Goal: Information Seeking & Learning: Compare options

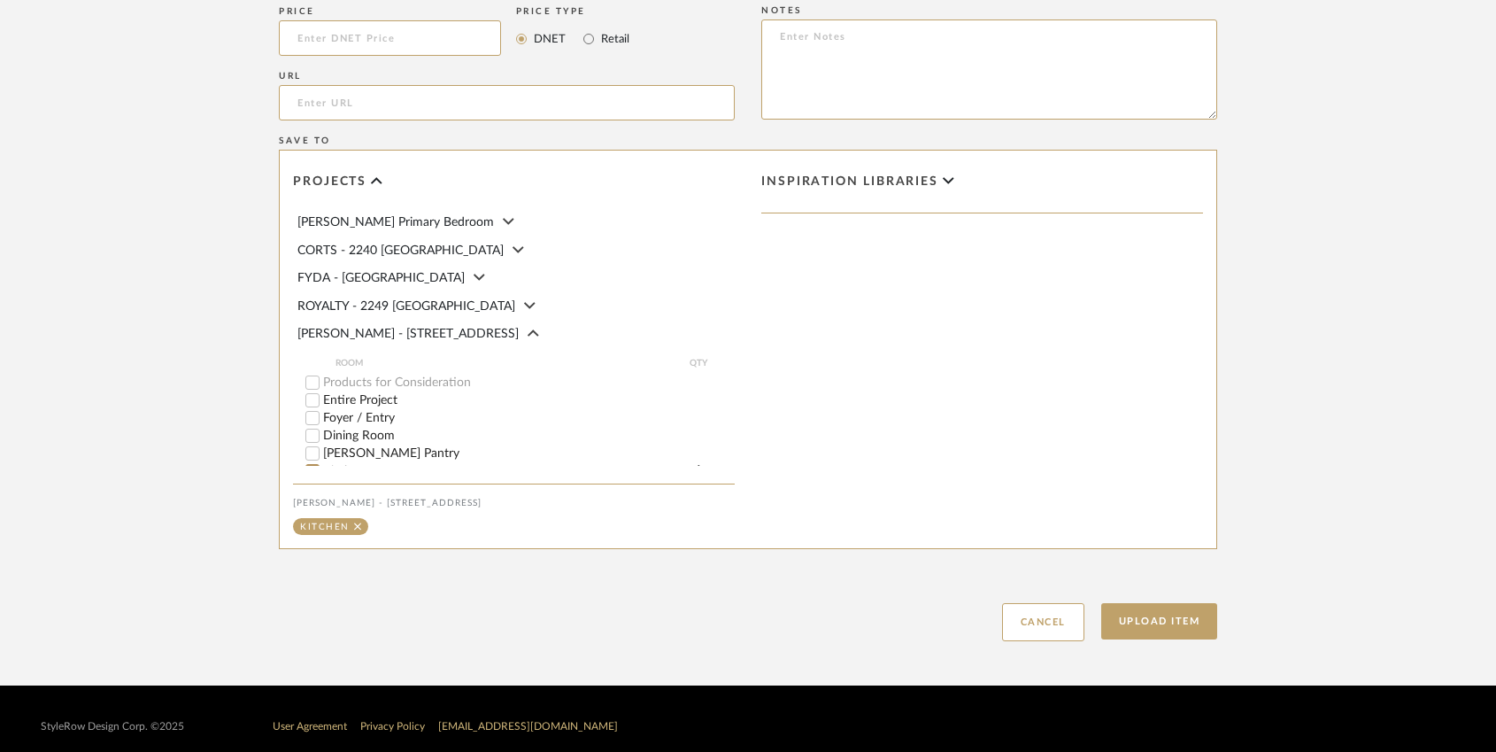
scroll to position [1090, 0]
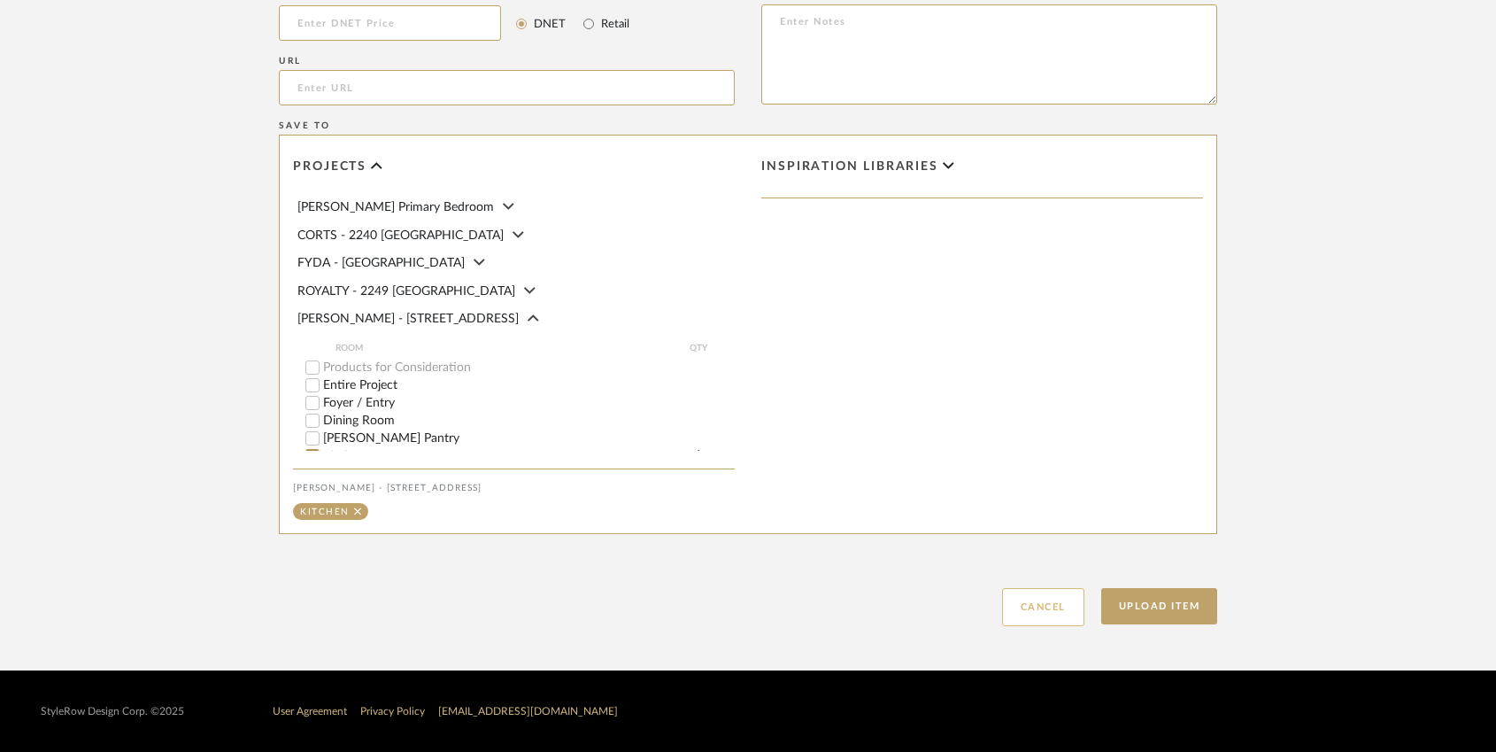
click at [1028, 603] on button "Cancel" at bounding box center [1043, 607] width 82 height 38
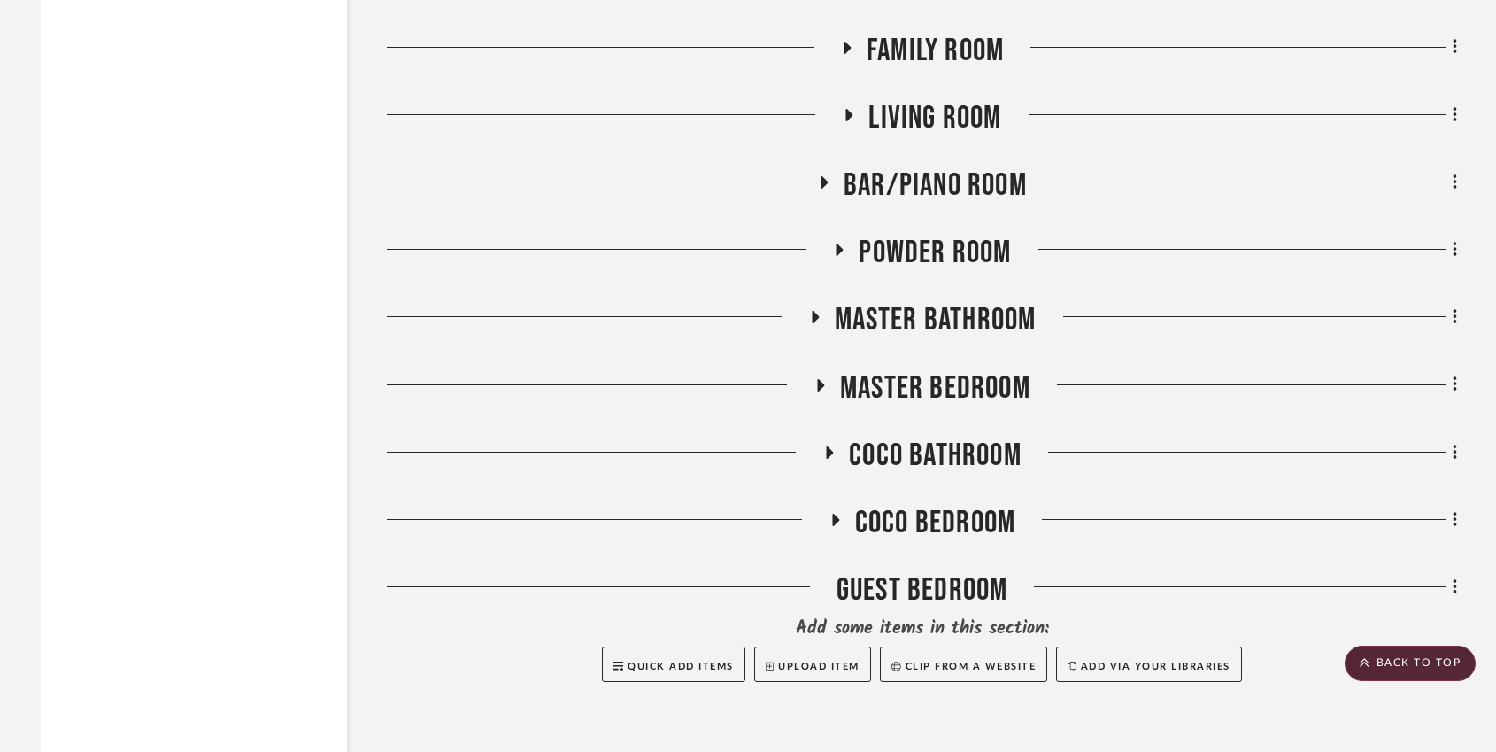
scroll to position [3322, 0]
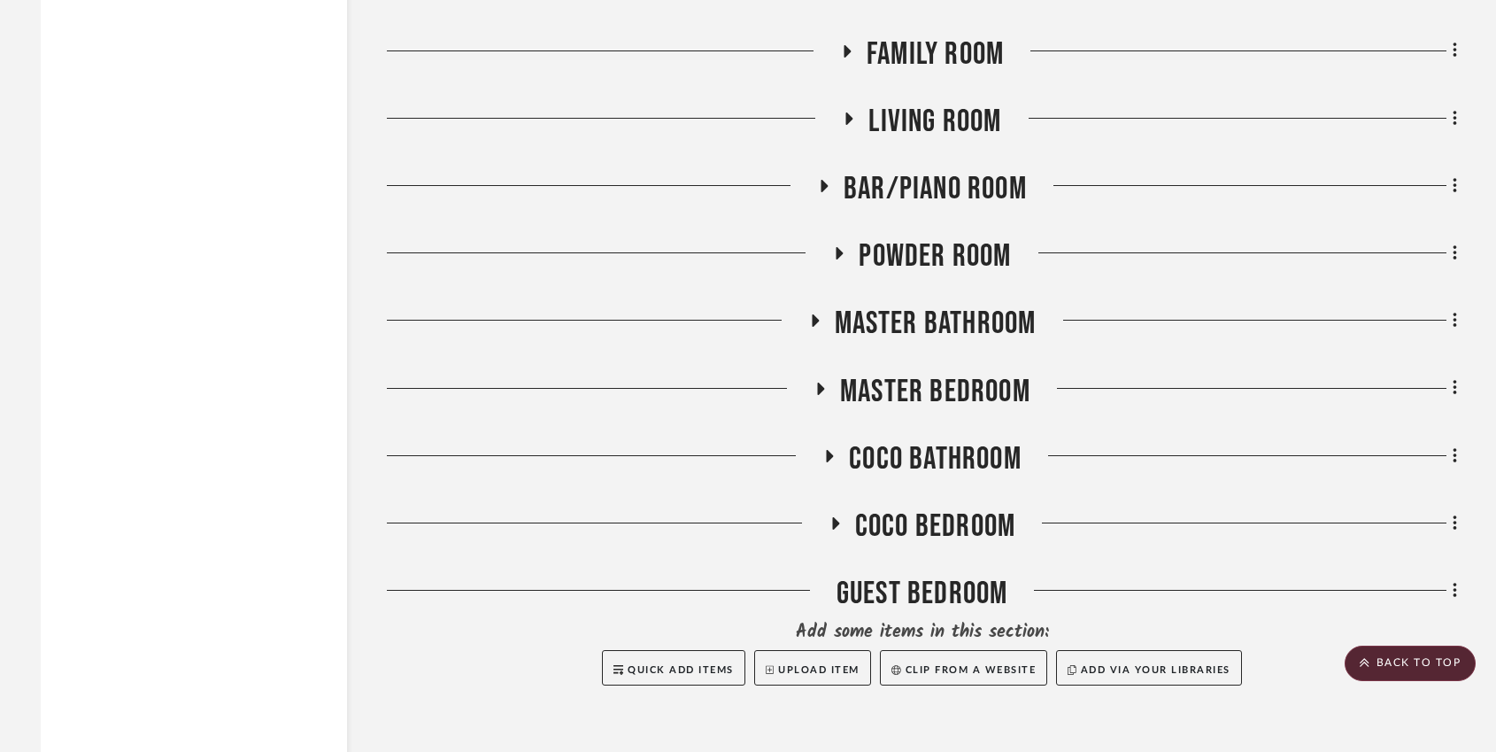
click at [813, 314] on icon at bounding box center [815, 320] width 7 height 12
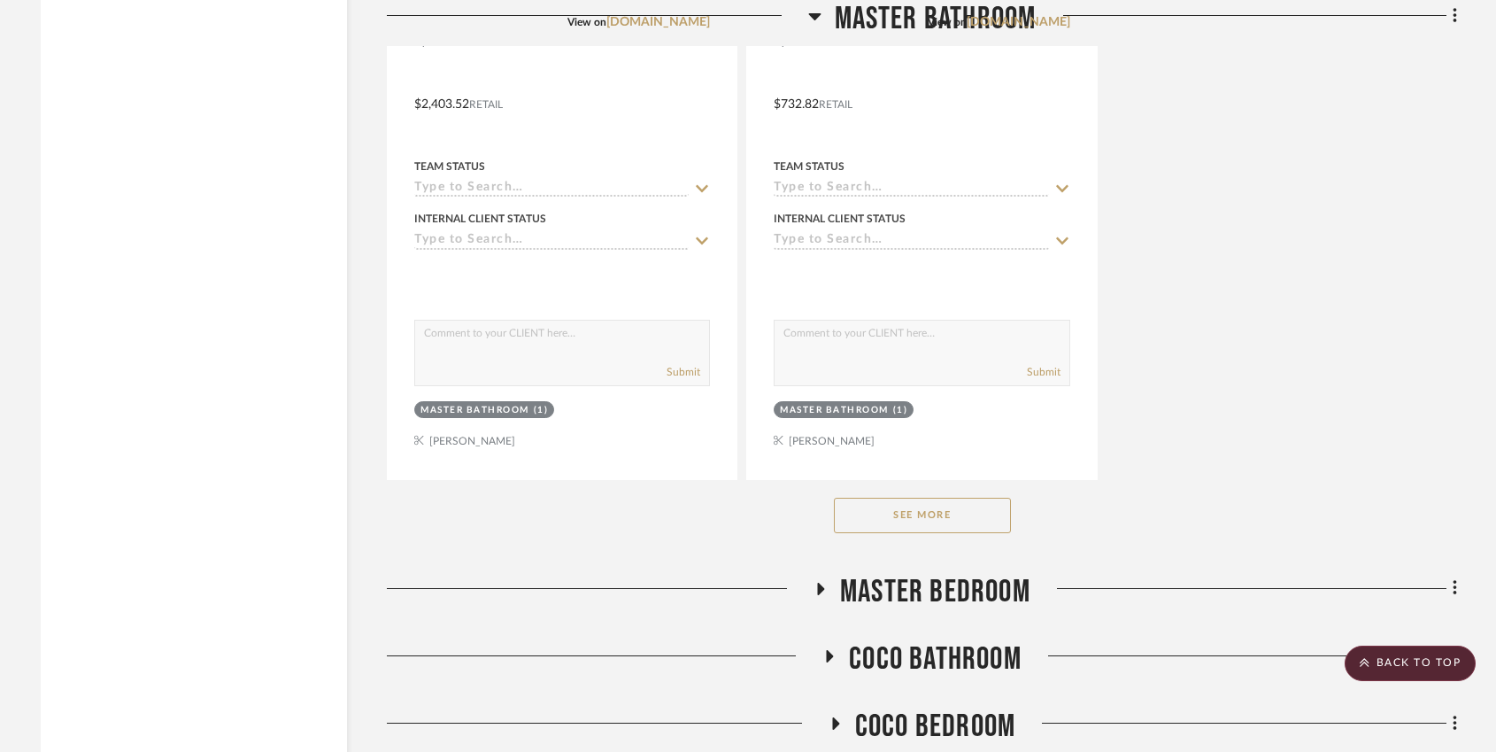
scroll to position [5567, 0]
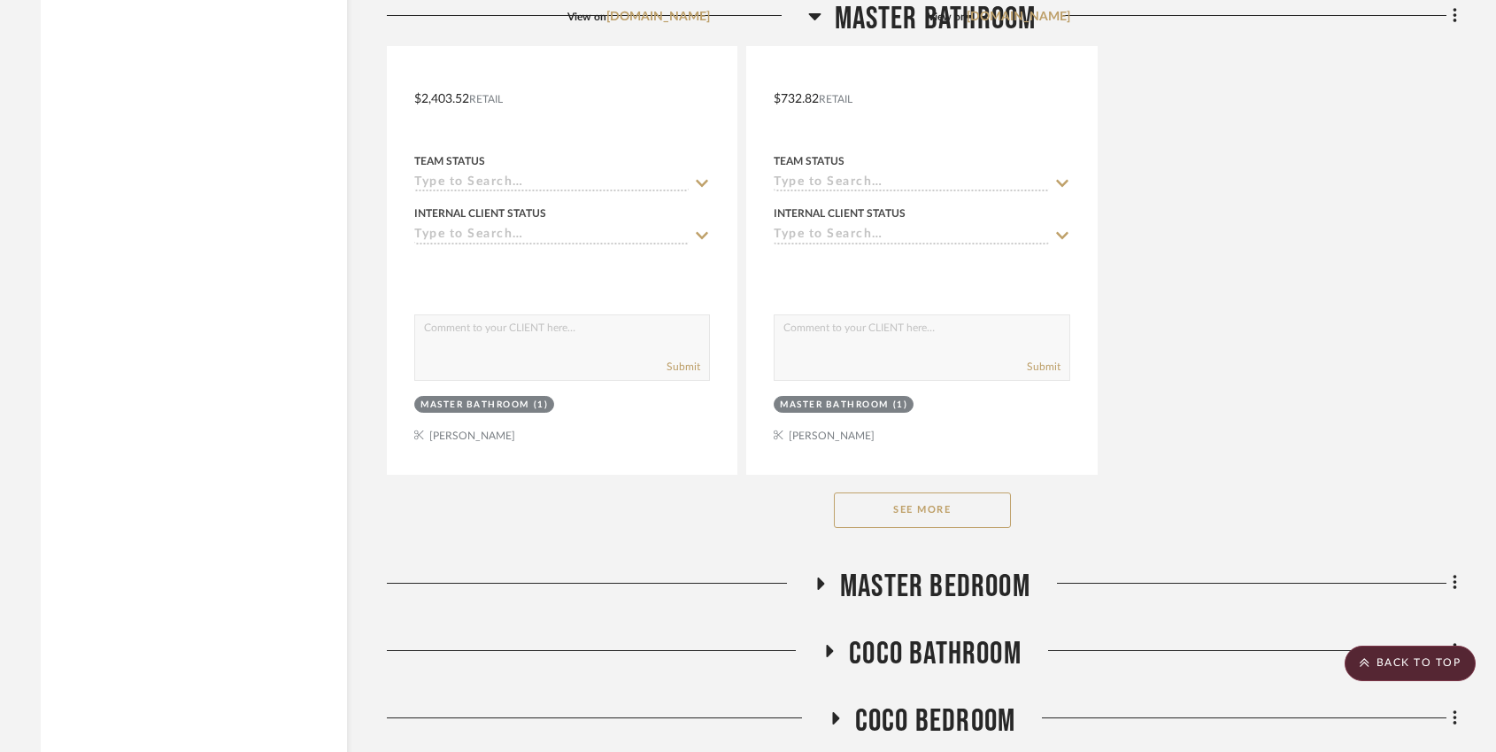
click at [922, 492] on button "See More" at bounding box center [922, 509] width 177 height 35
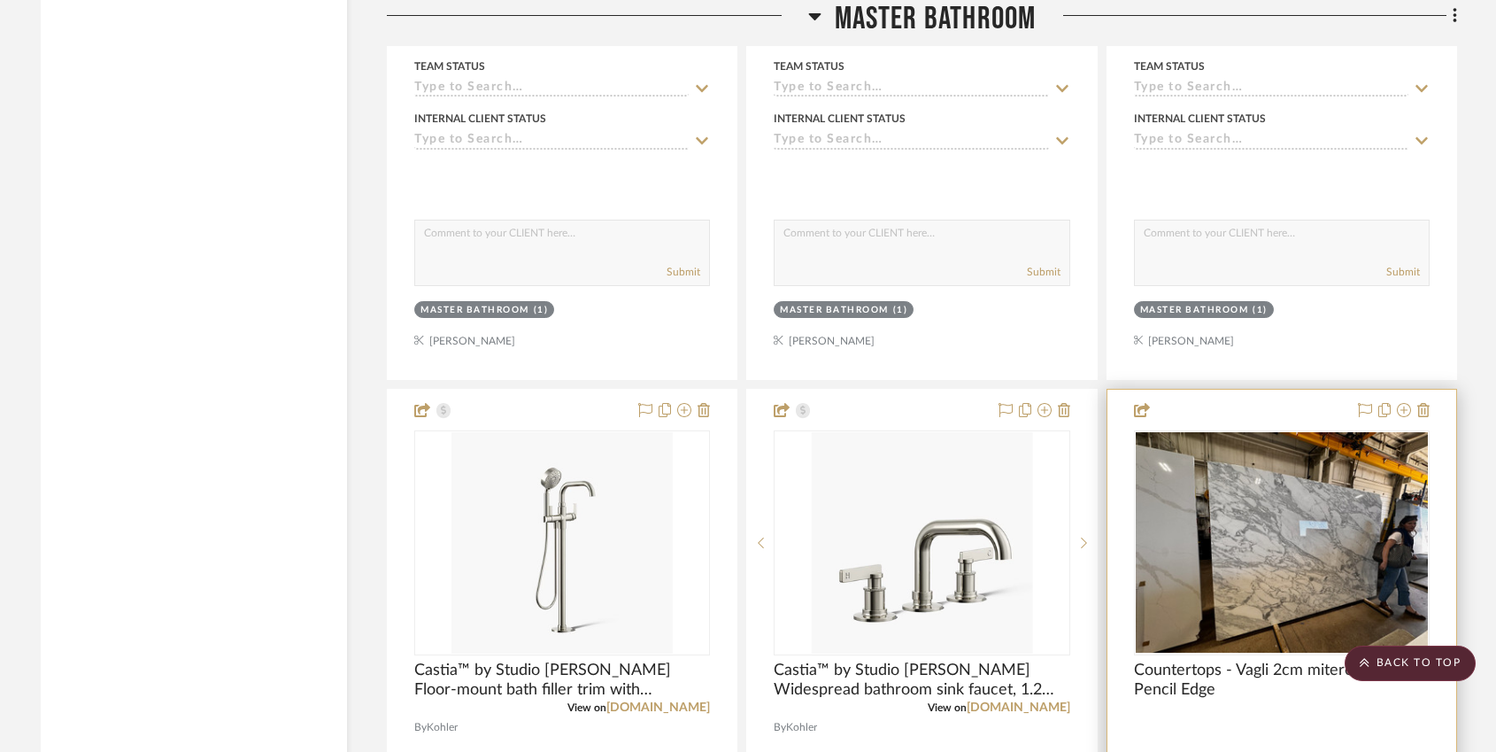
scroll to position [4875, 0]
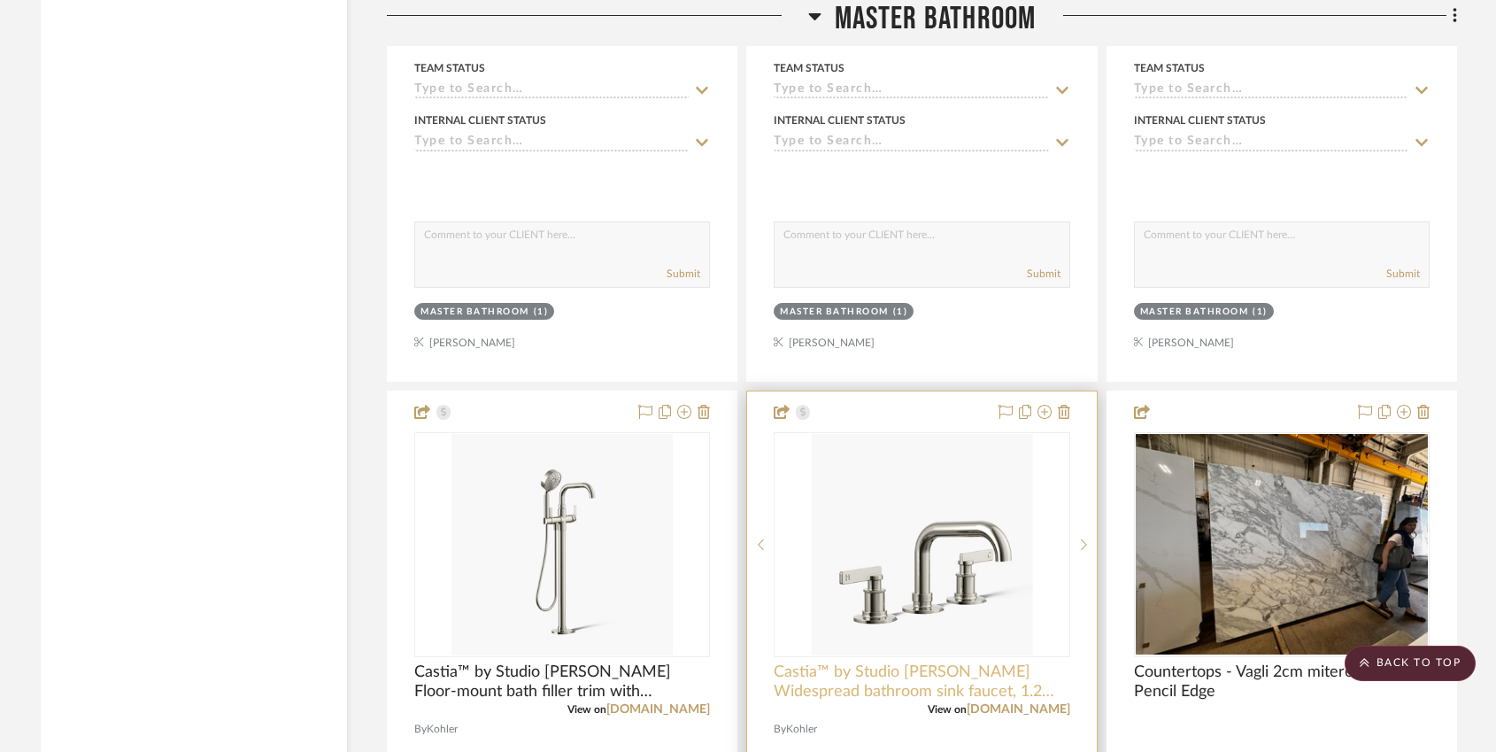
click at [923, 662] on span "Castia™ by Studio [PERSON_NAME] Widespread bathroom sink faucet, 1.2 gpm" at bounding box center [922, 681] width 296 height 39
click at [1045, 703] on link "[DOMAIN_NAME]" at bounding box center [1019, 709] width 104 height 12
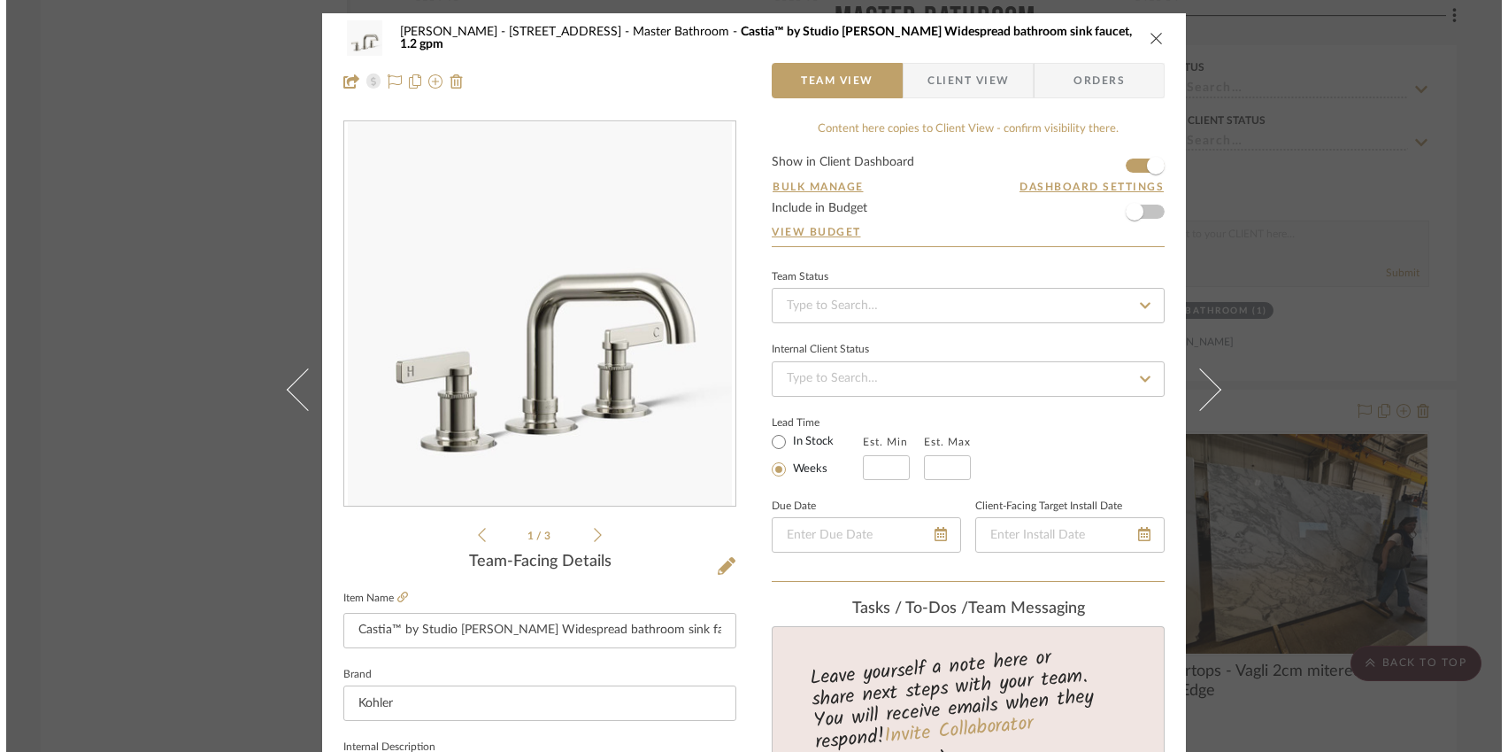
scroll to position [0, 0]
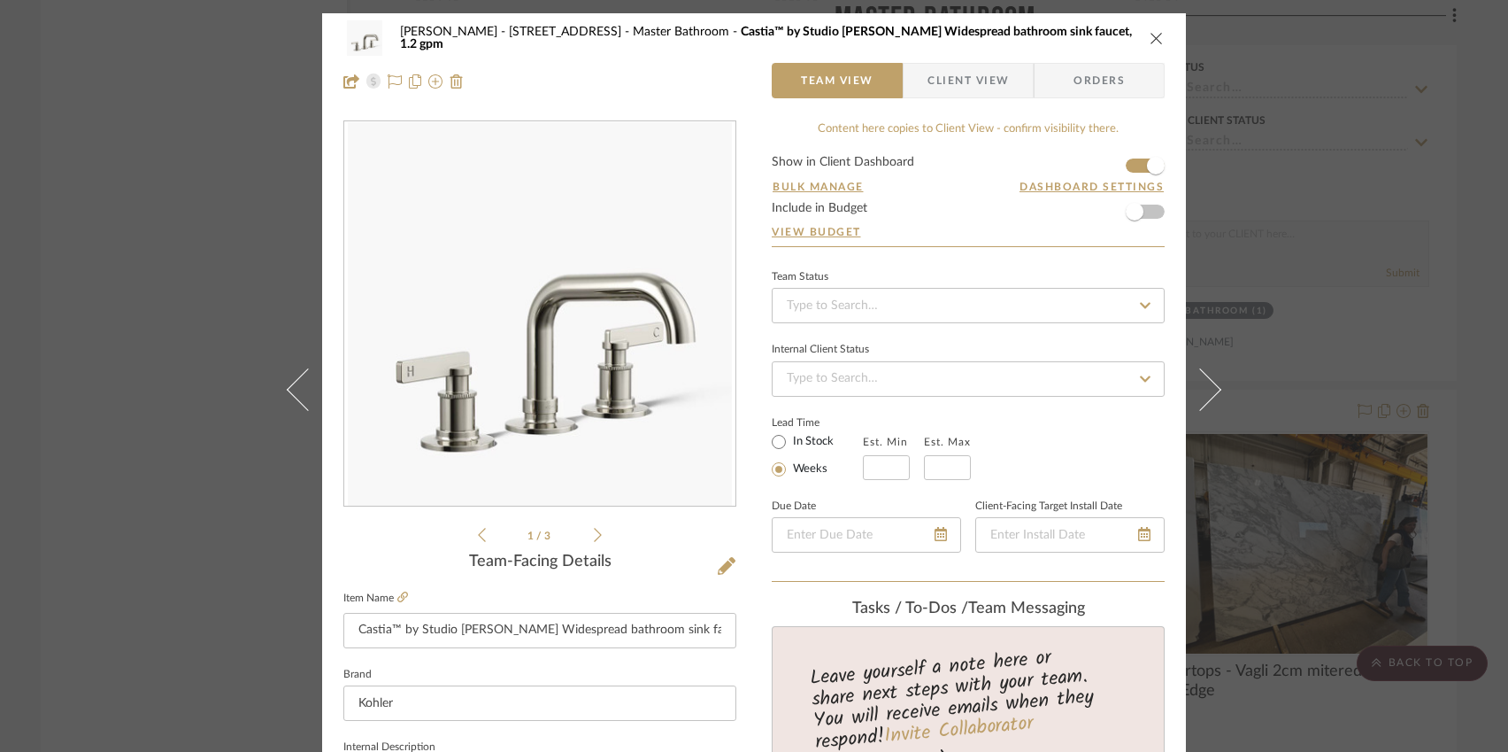
click at [1152, 38] on icon "close" at bounding box center [1157, 38] width 14 height 14
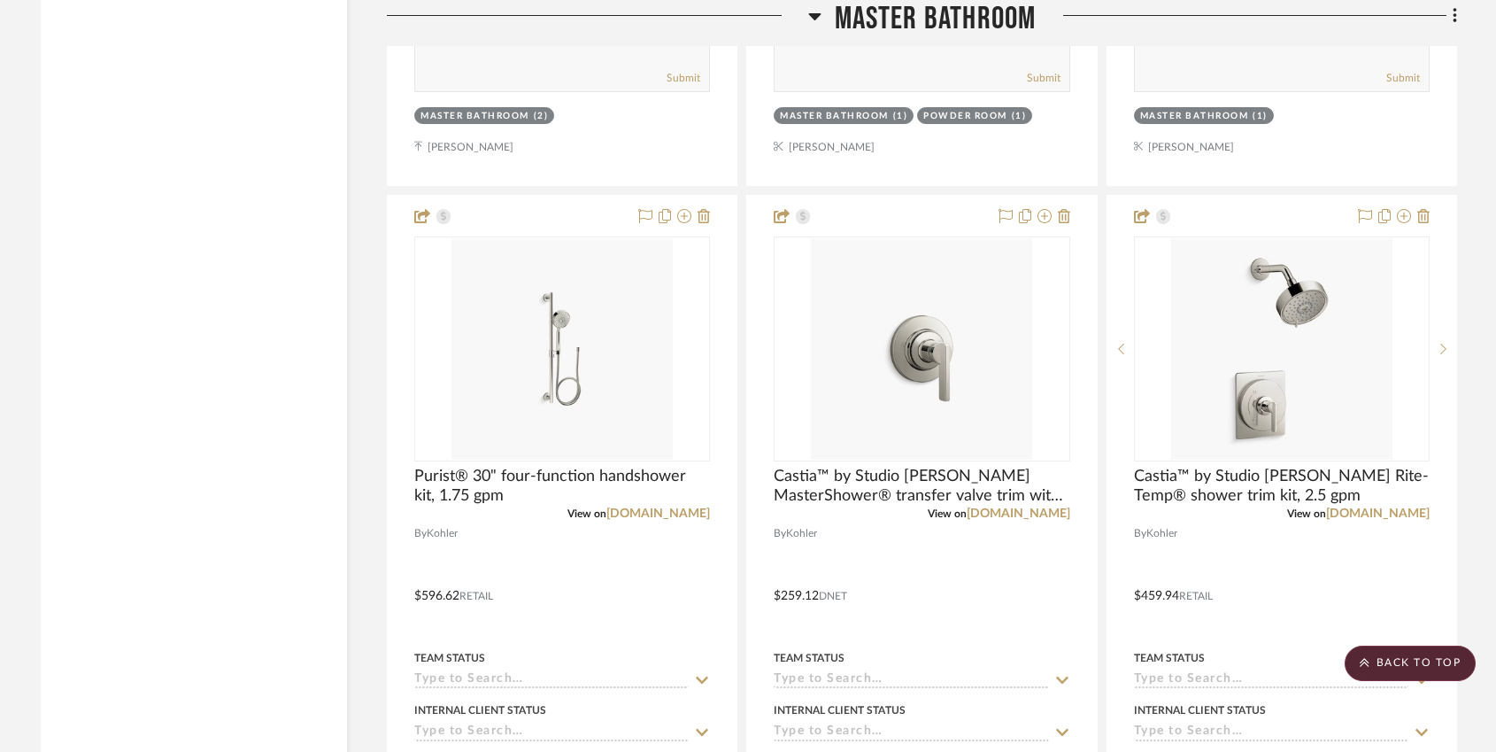
scroll to position [4283, 0]
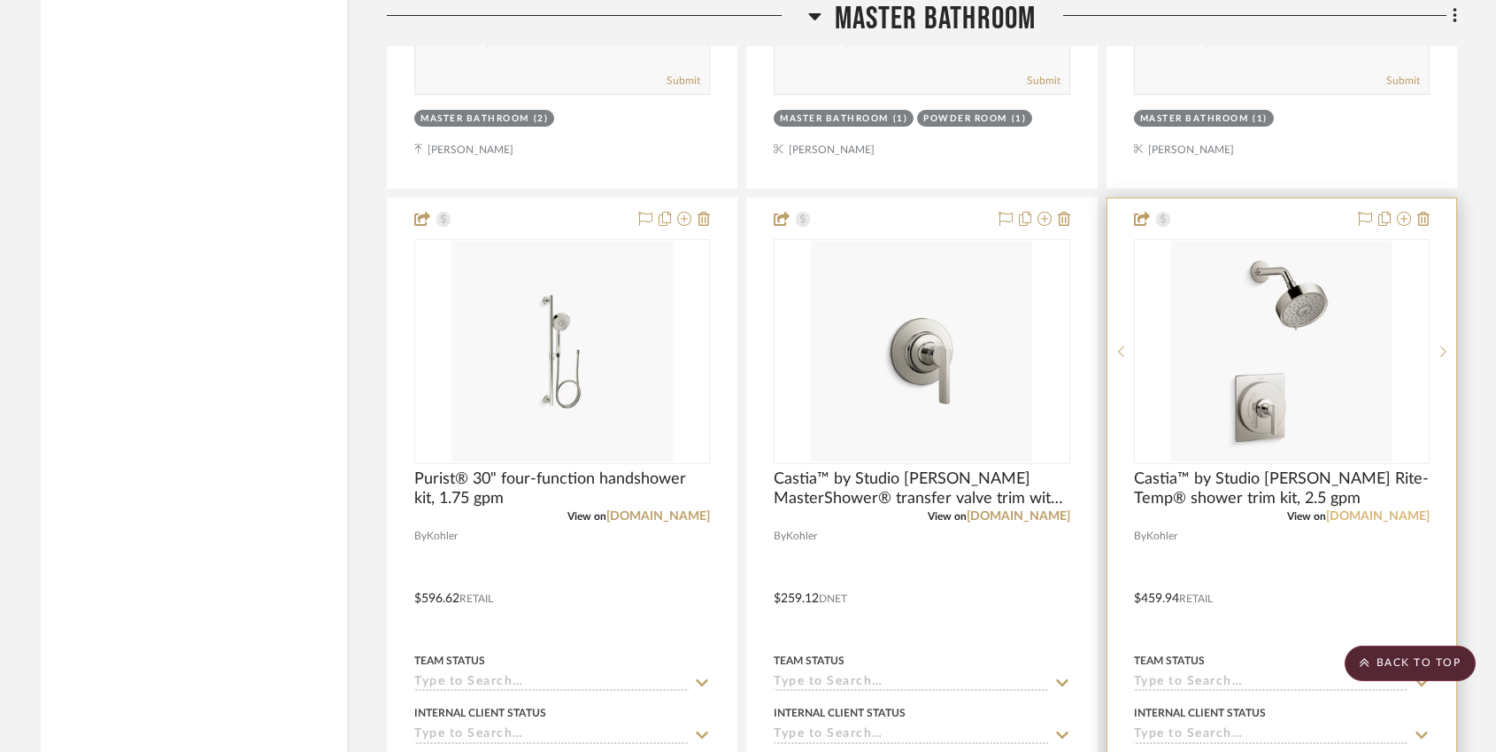
click at [1402, 510] on link "[DOMAIN_NAME]" at bounding box center [1378, 516] width 104 height 12
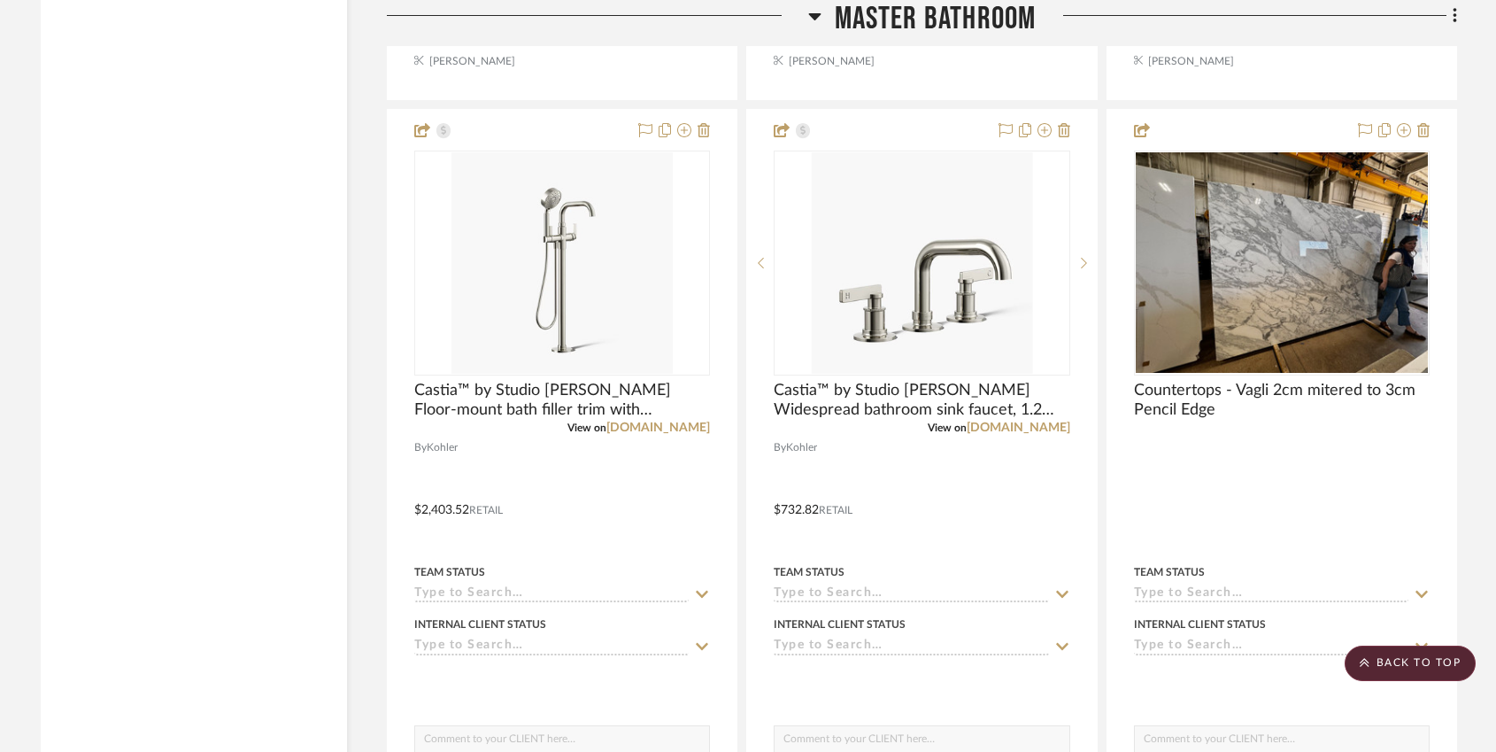
scroll to position [5156, 0]
click at [813, 17] on icon at bounding box center [814, 16] width 12 height 7
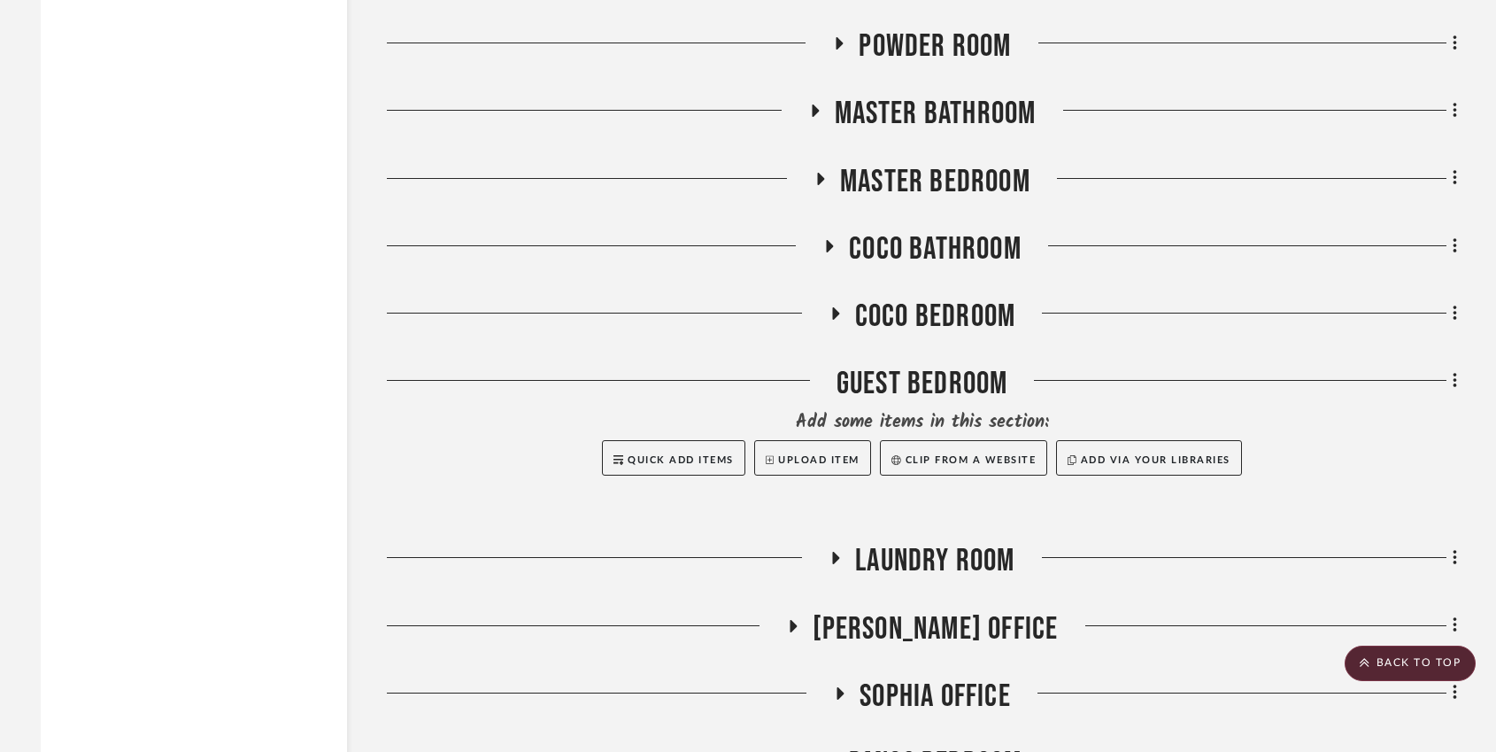
scroll to position [3529, 0]
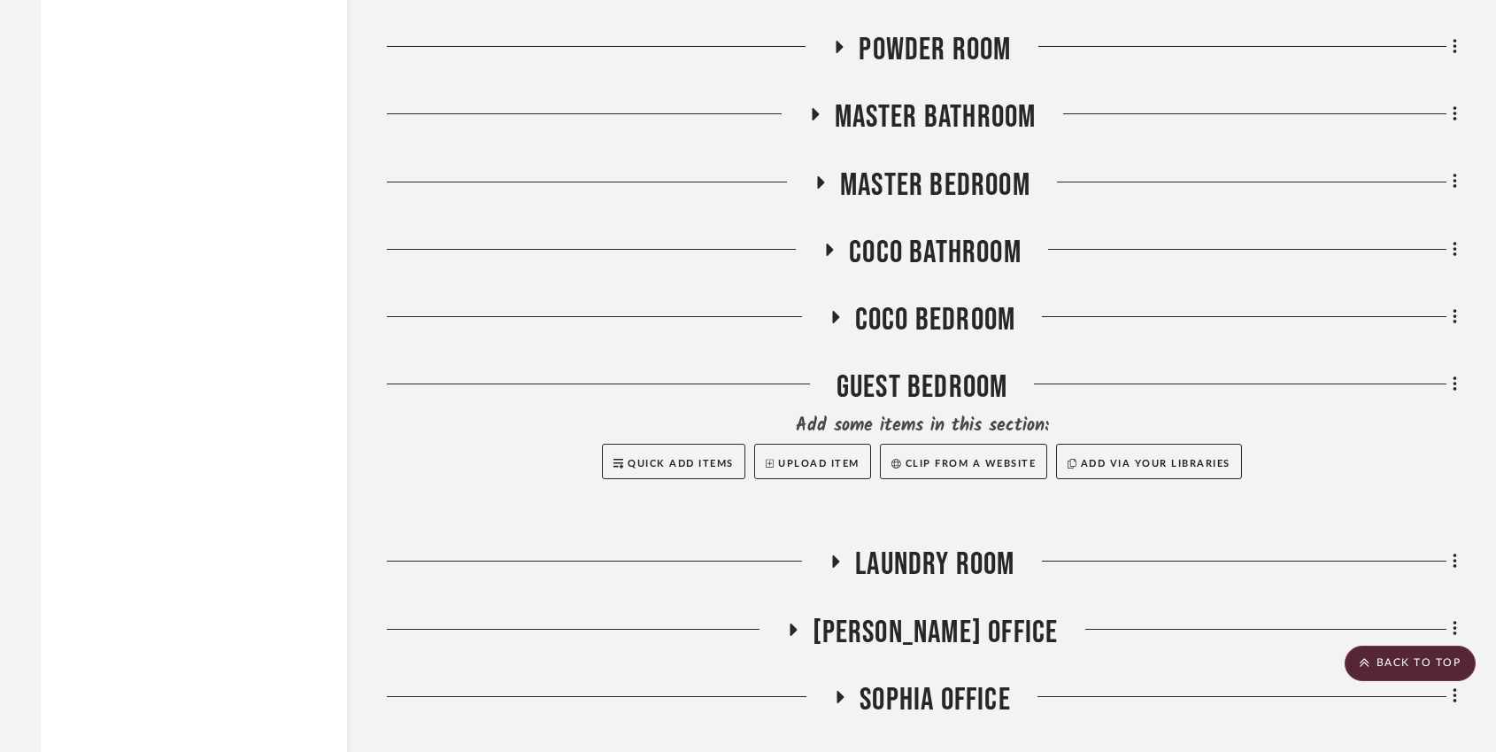
click at [824, 243] on icon at bounding box center [829, 249] width 21 height 13
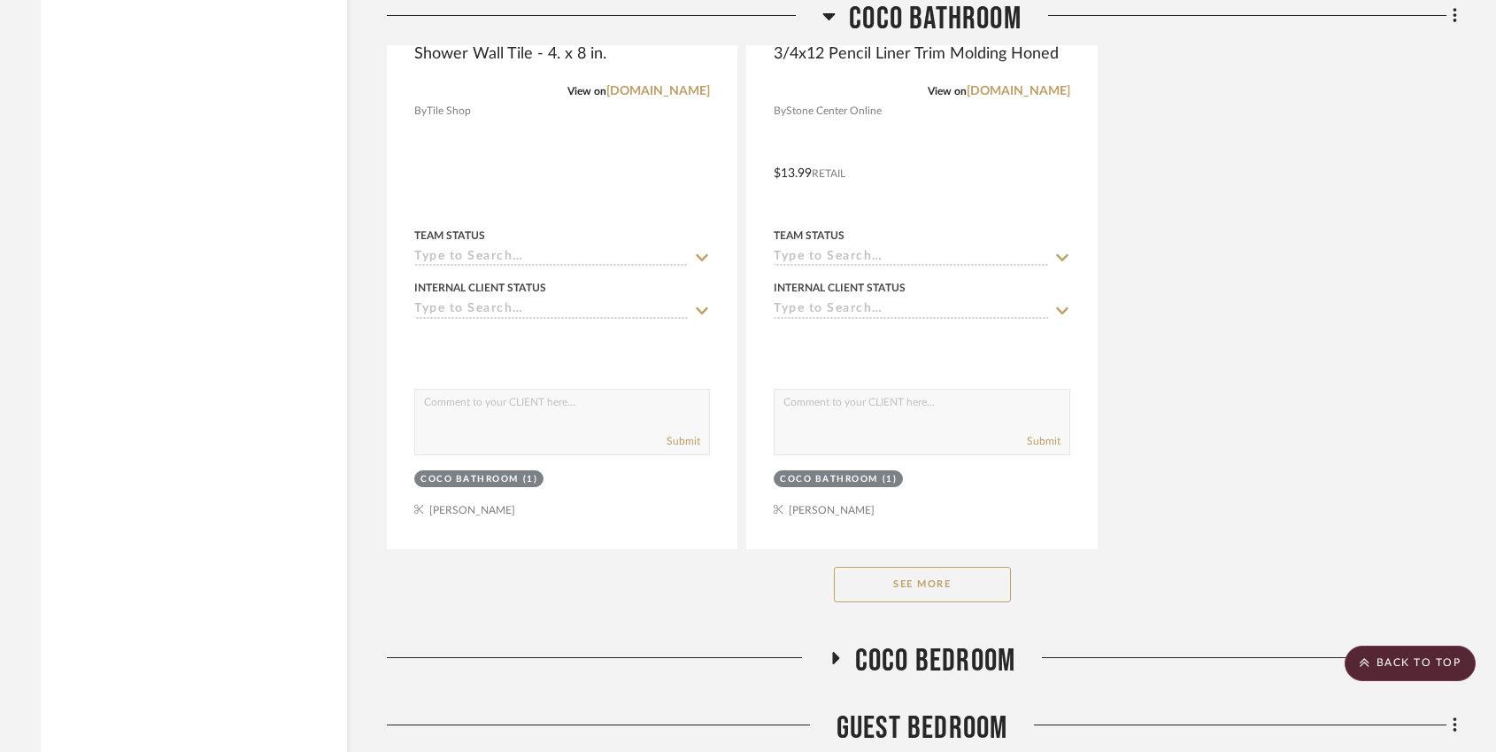
scroll to position [5643, 0]
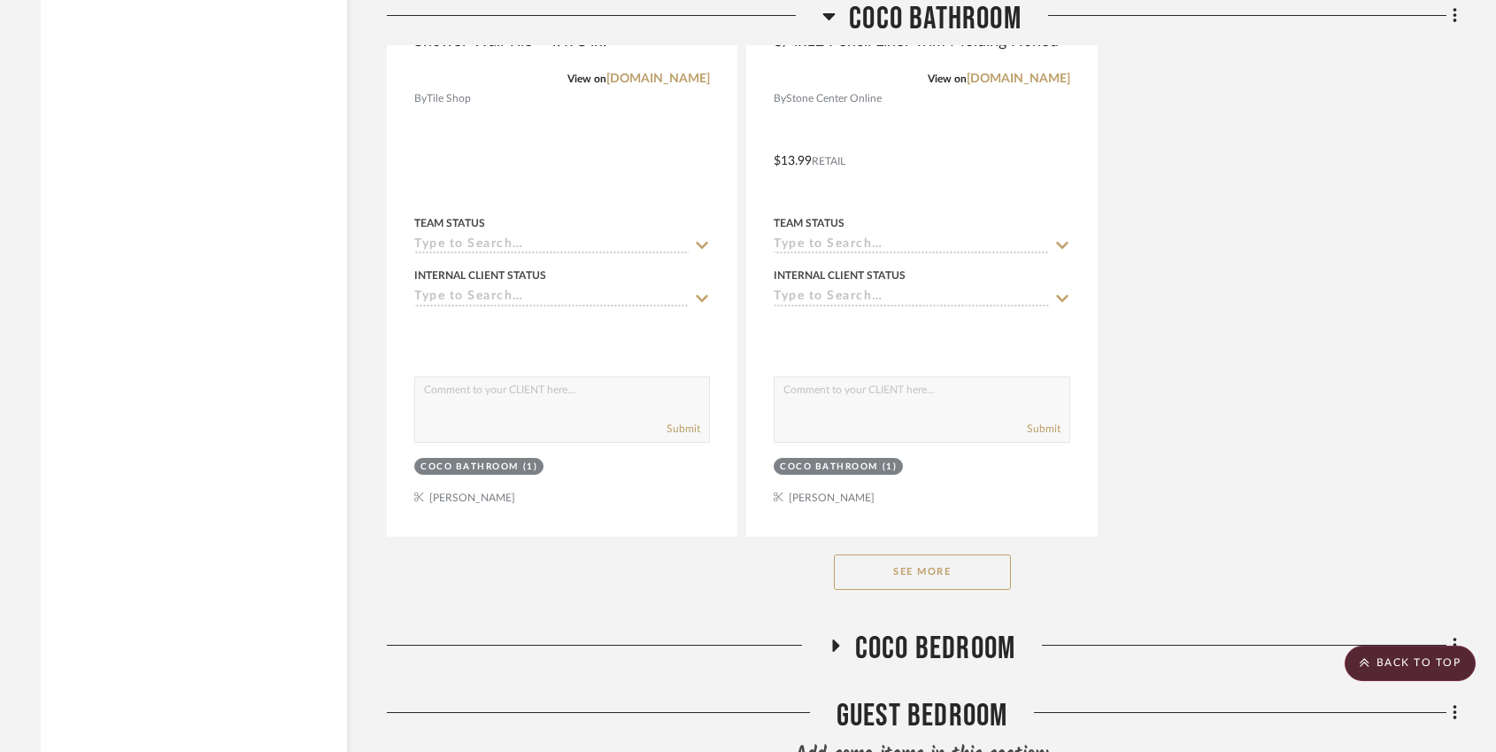
click at [966, 554] on button "See More" at bounding box center [922, 571] width 177 height 35
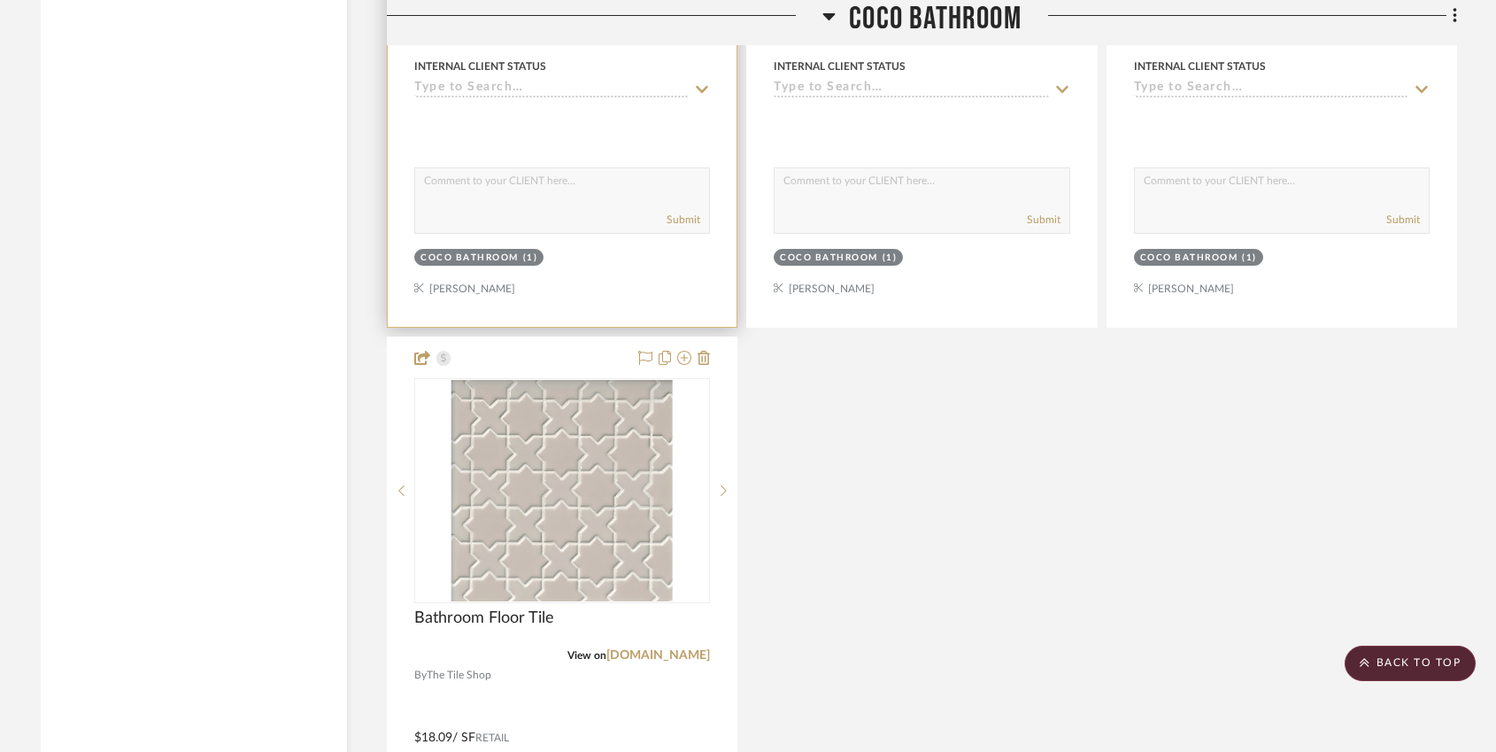
scroll to position [5862, 0]
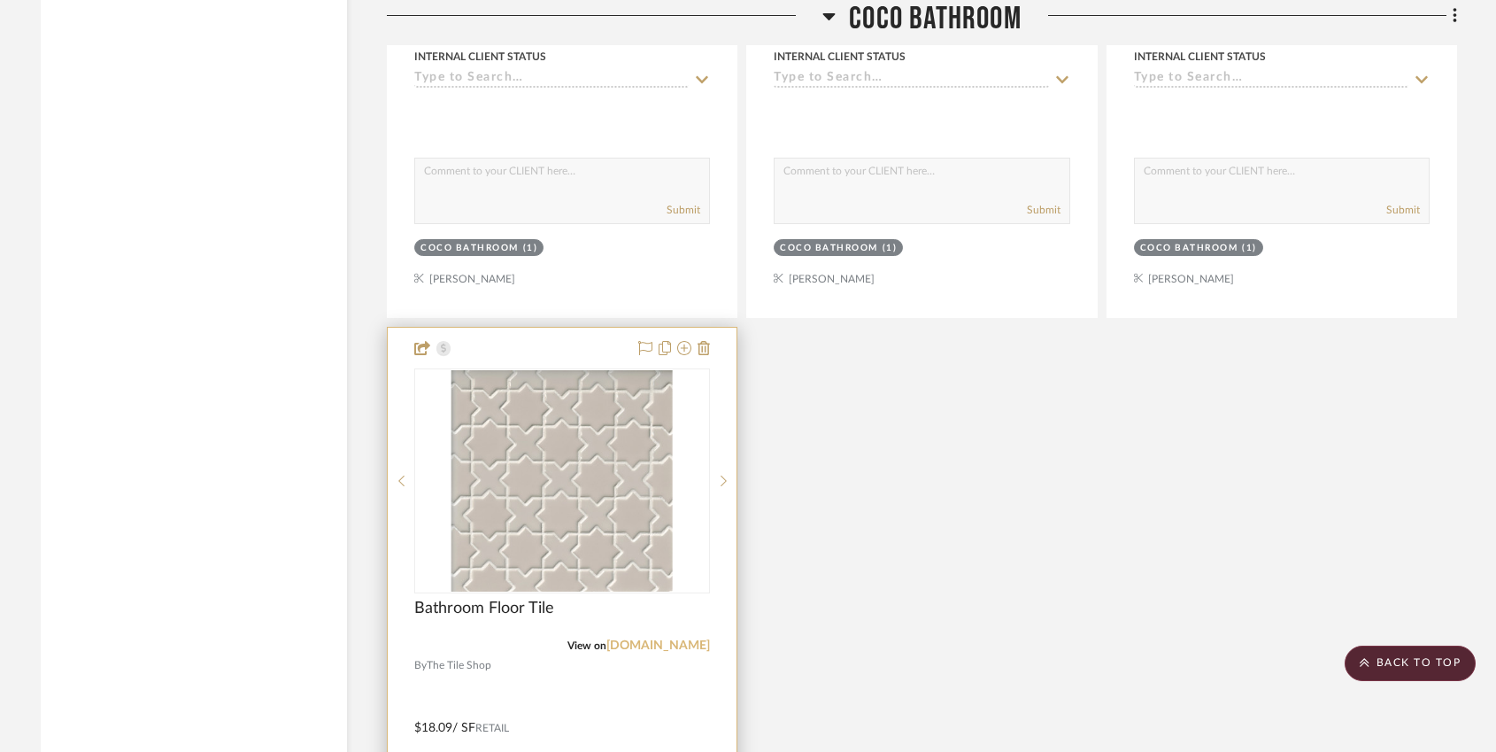
click at [675, 639] on link "[DOMAIN_NAME]" at bounding box center [658, 645] width 104 height 12
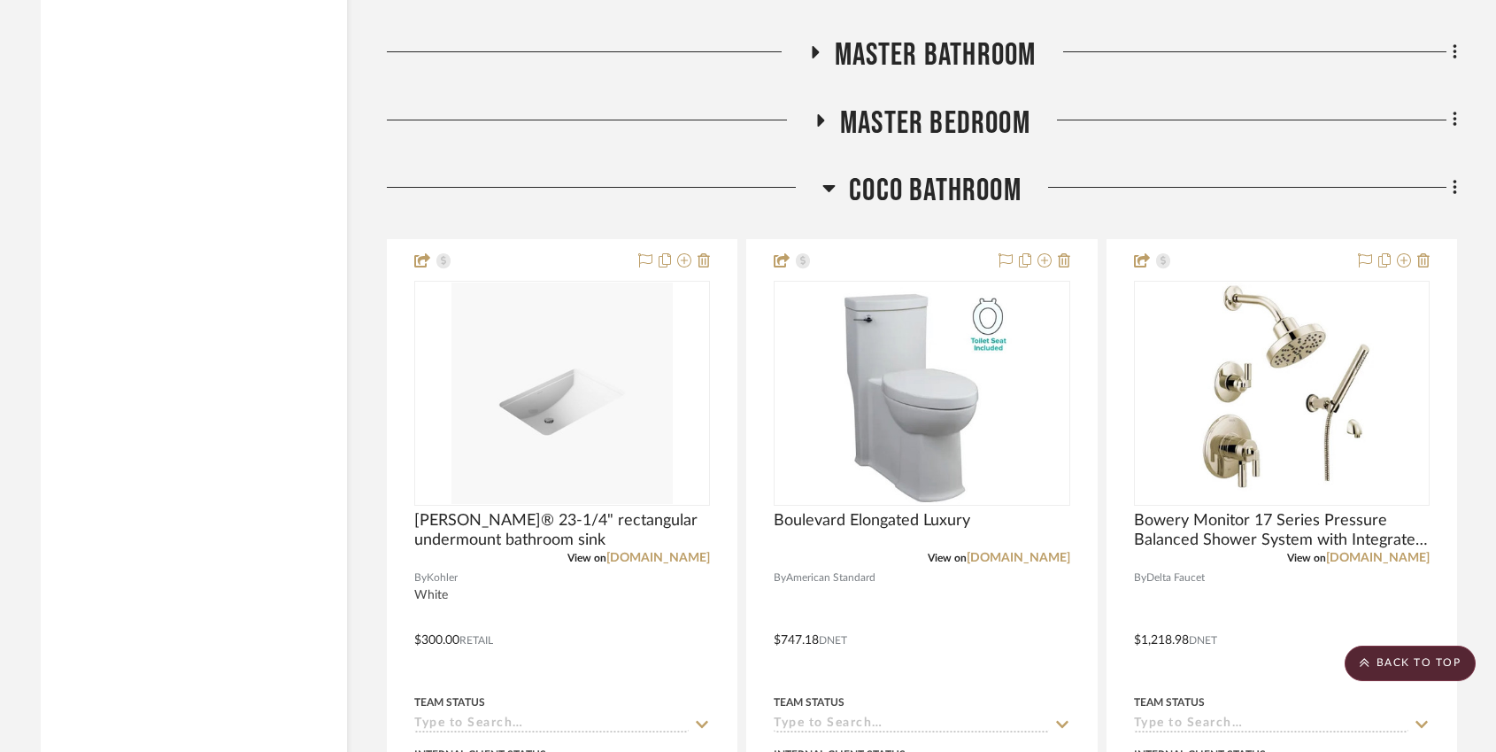
scroll to position [3586, 0]
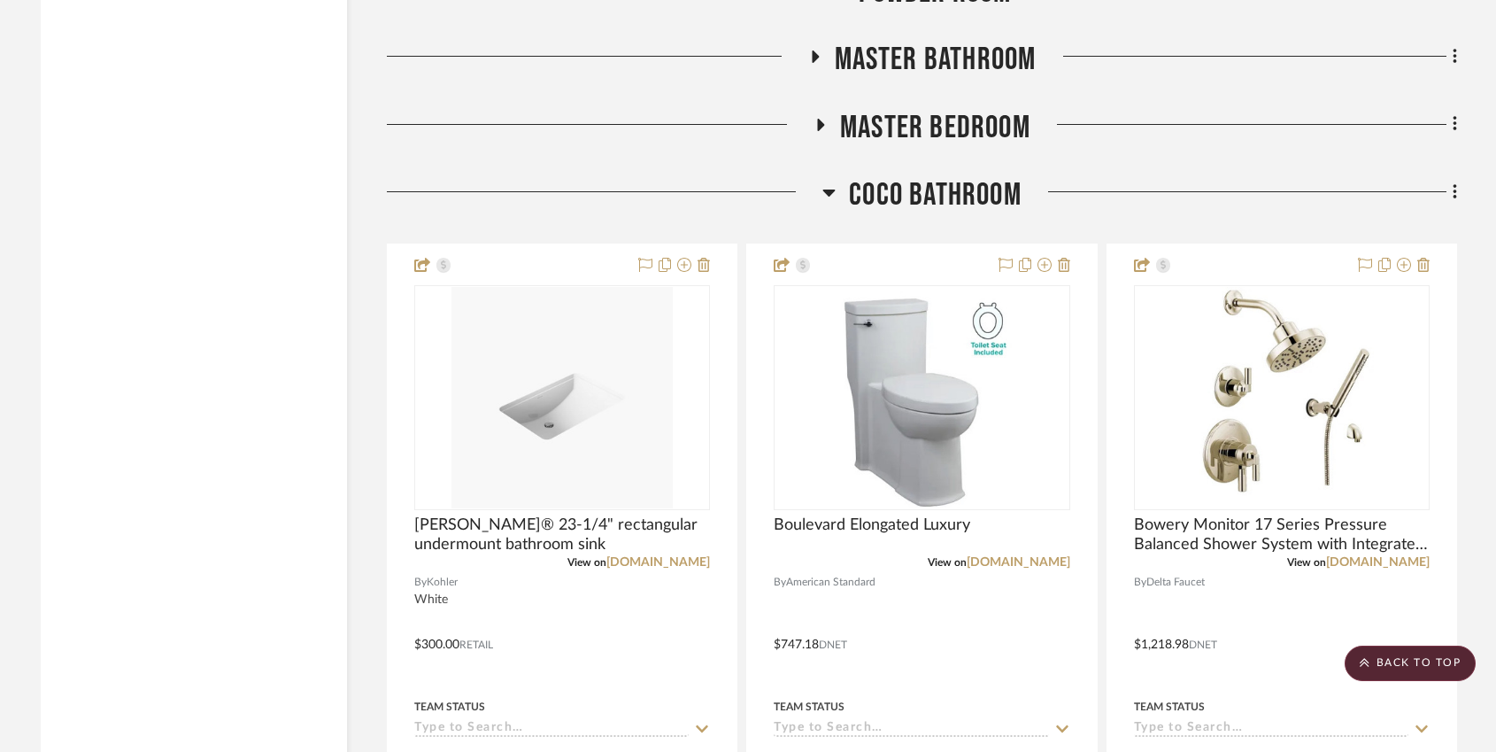
click at [832, 181] on icon at bounding box center [828, 191] width 13 height 21
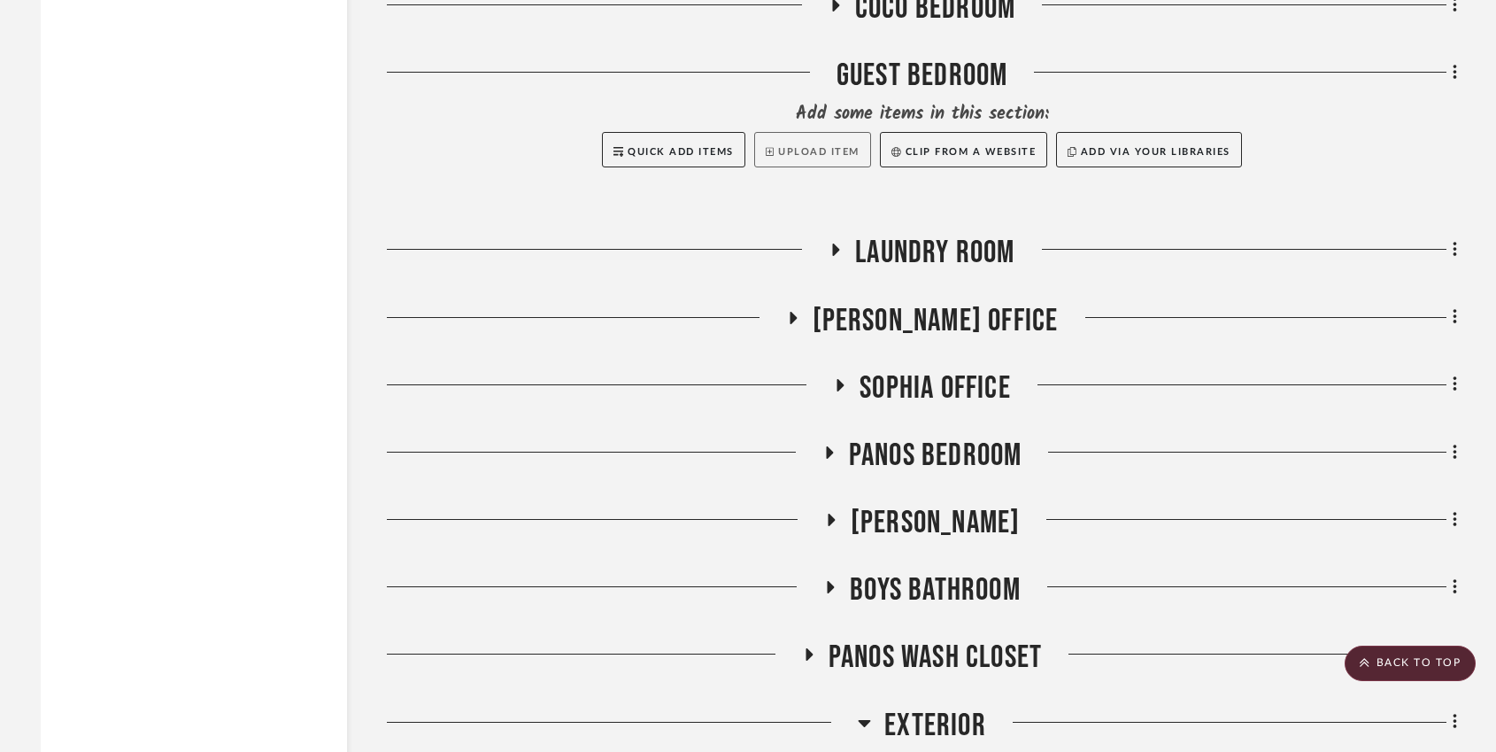
scroll to position [3902, 0]
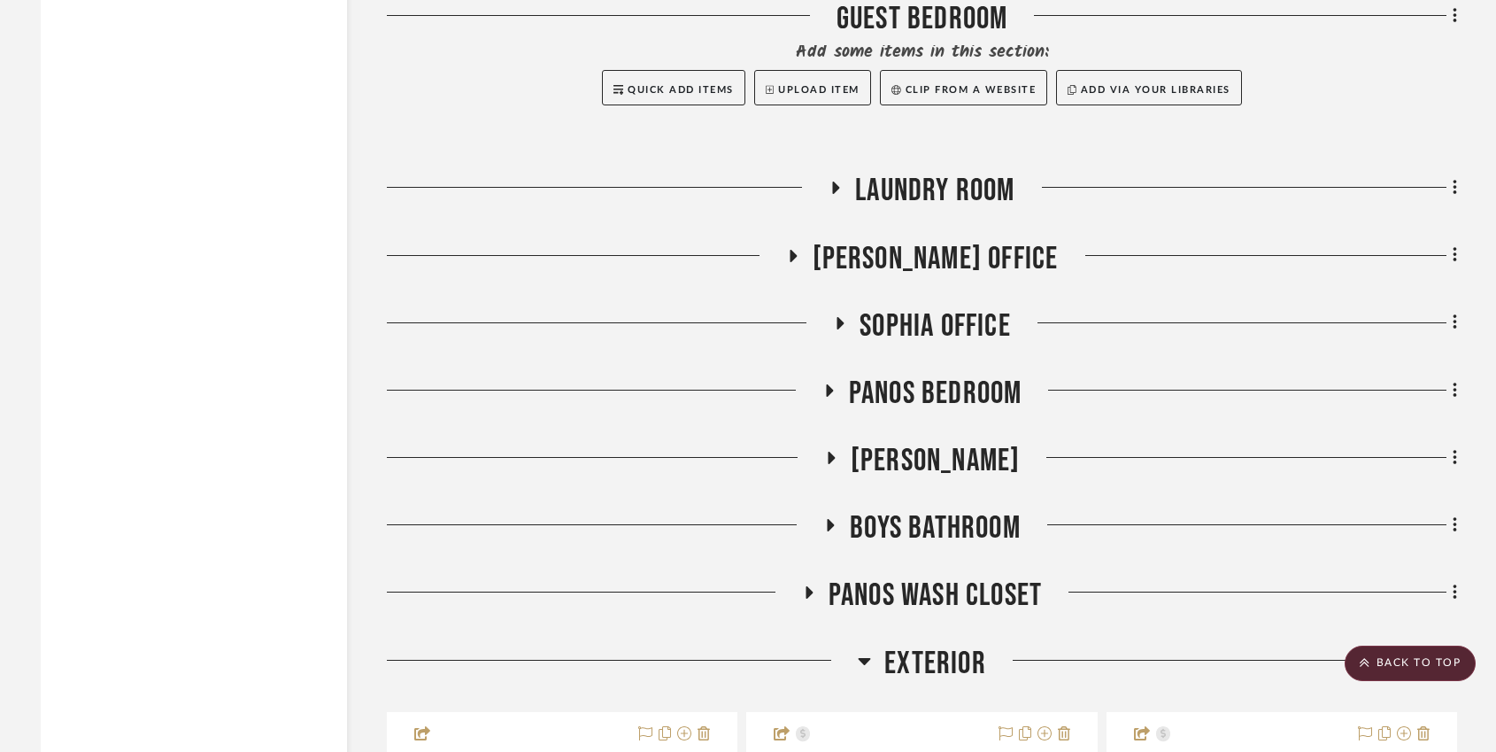
click at [830, 519] on icon at bounding box center [831, 525] width 7 height 12
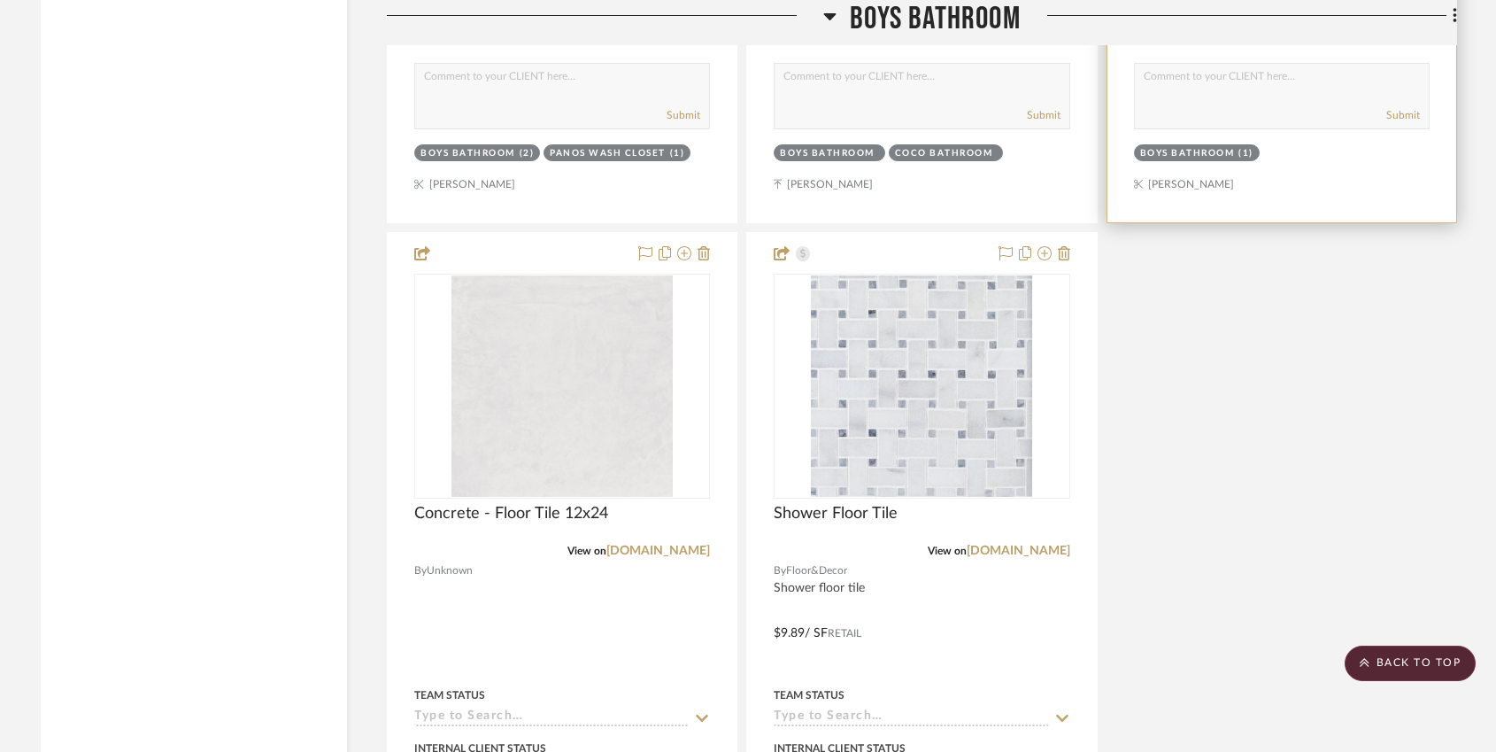
scroll to position [5818, 0]
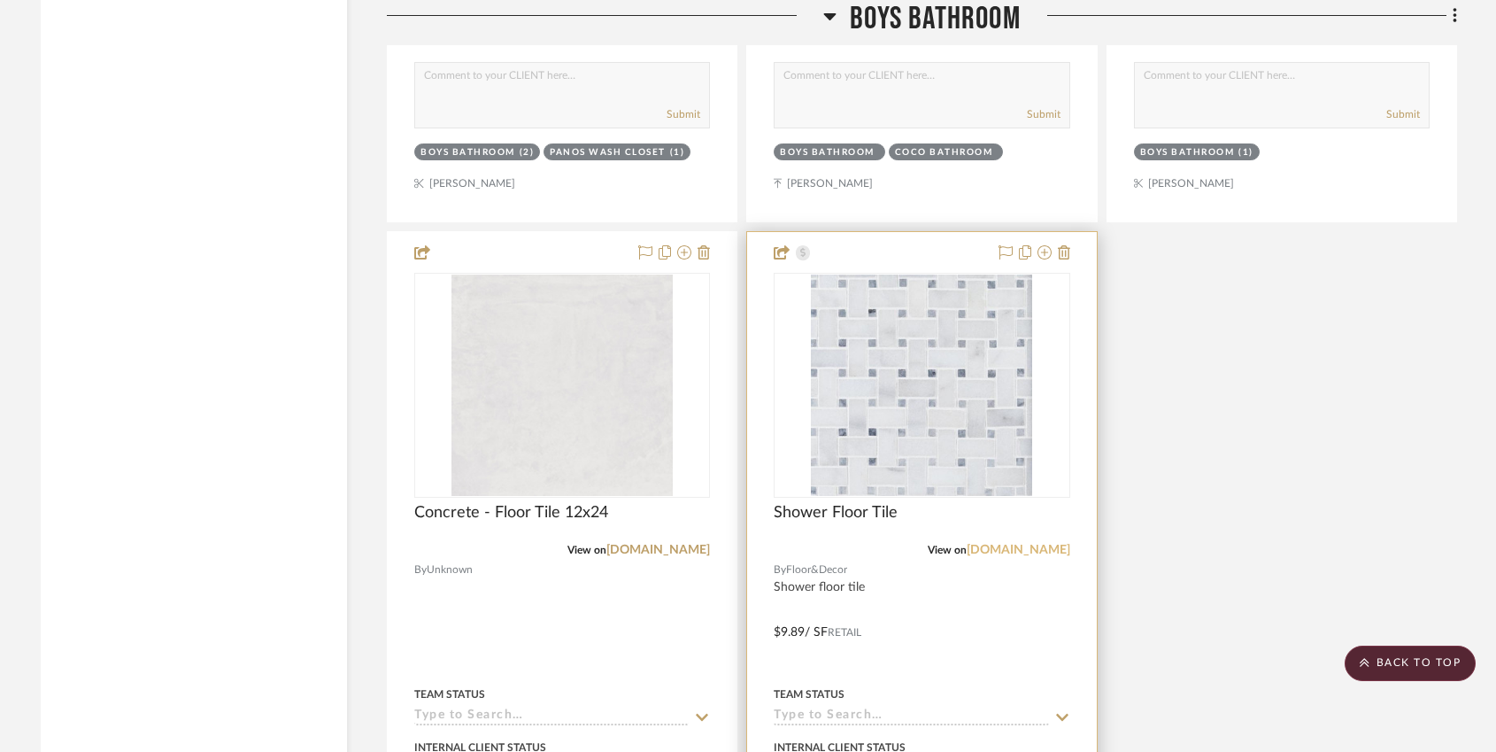
click at [1038, 544] on link "[DOMAIN_NAME]" at bounding box center [1019, 550] width 104 height 12
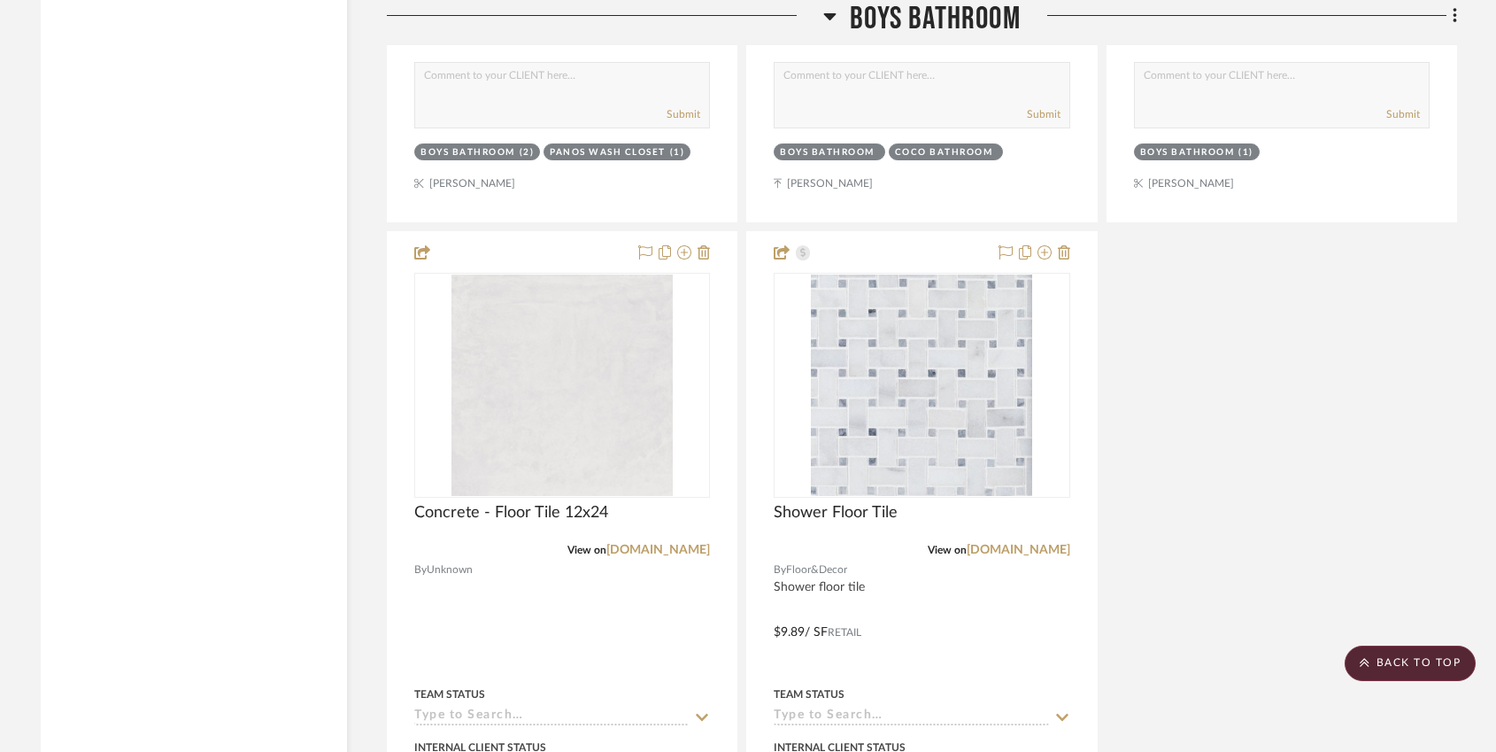
click at [829, 19] on icon at bounding box center [830, 16] width 12 height 7
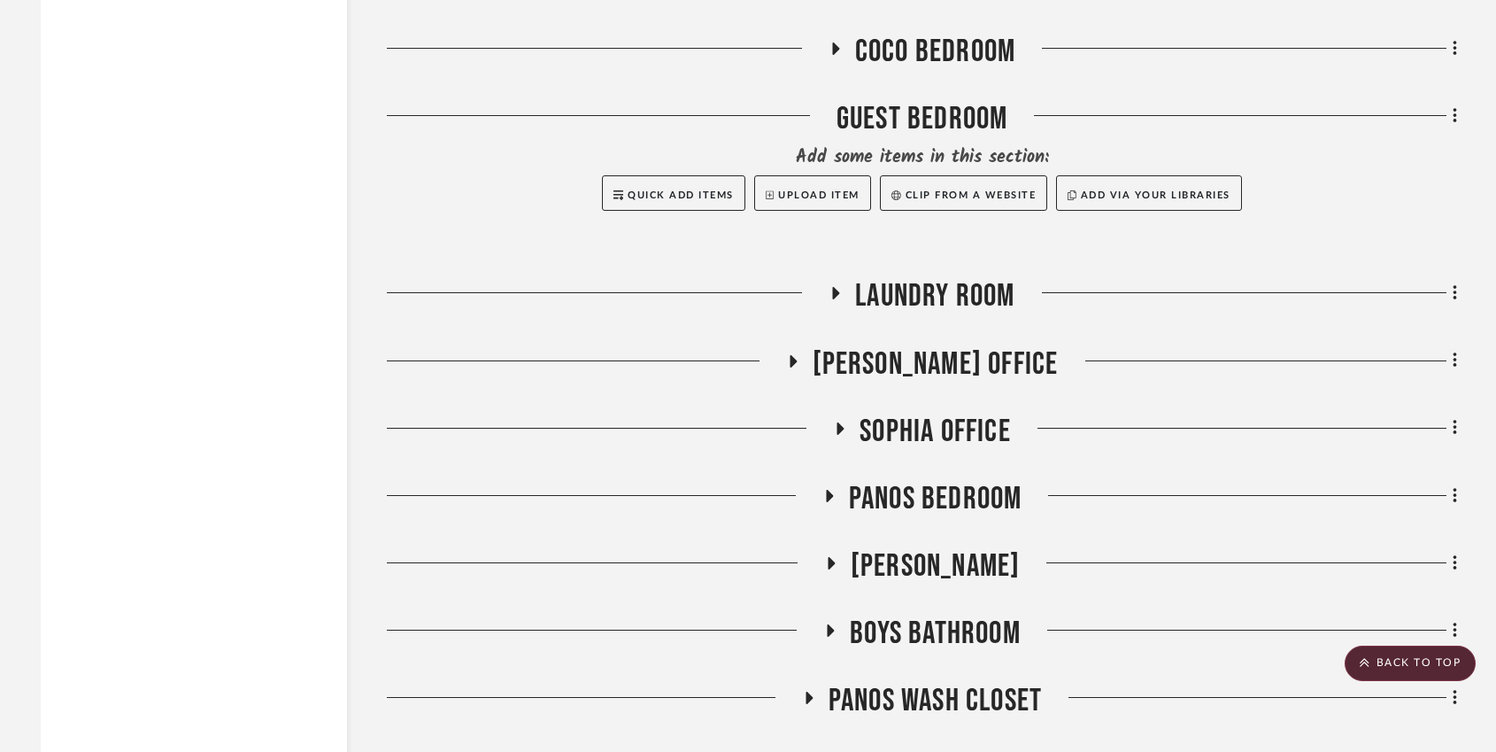
scroll to position [3816, 0]
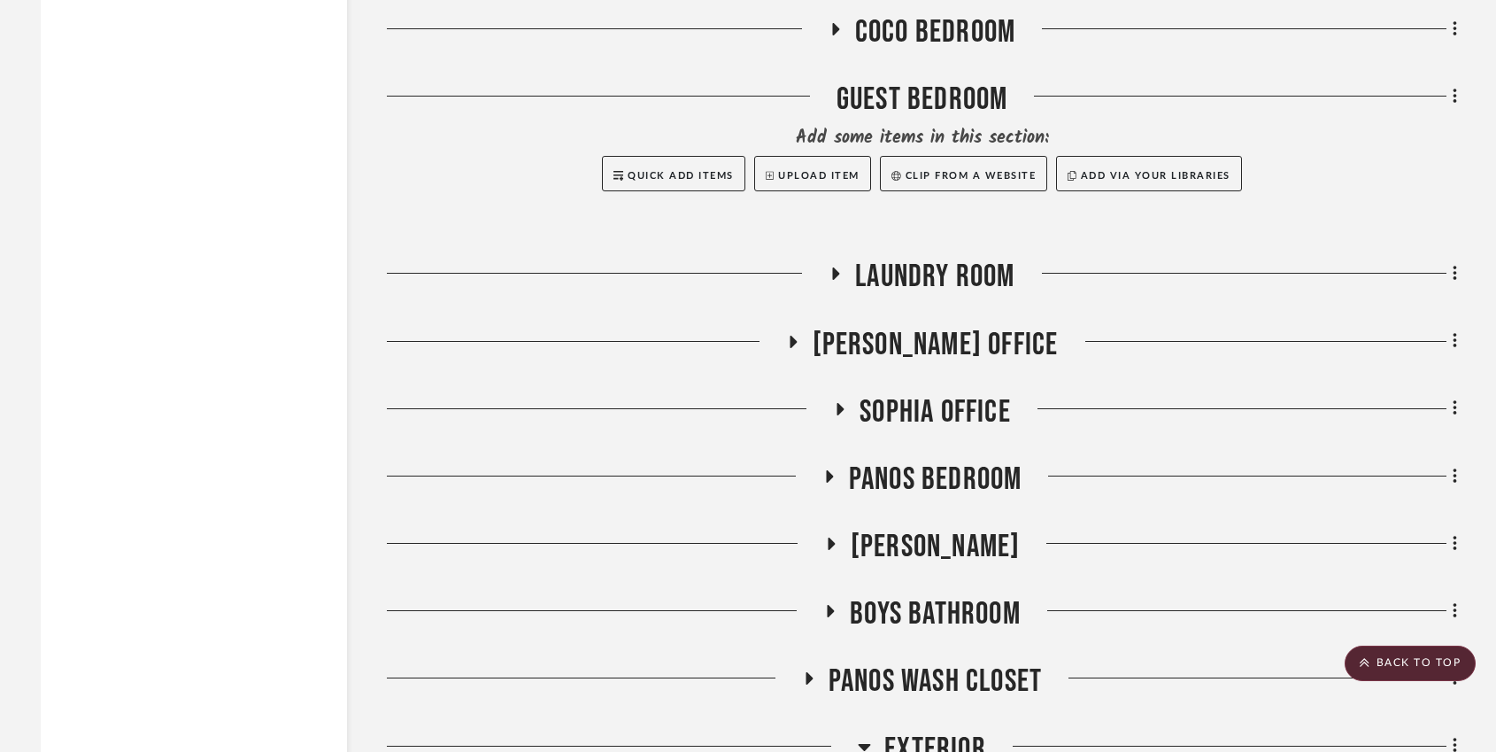
click at [818, 662] on h3 "Panos Wash Closet" at bounding box center [922, 681] width 240 height 38
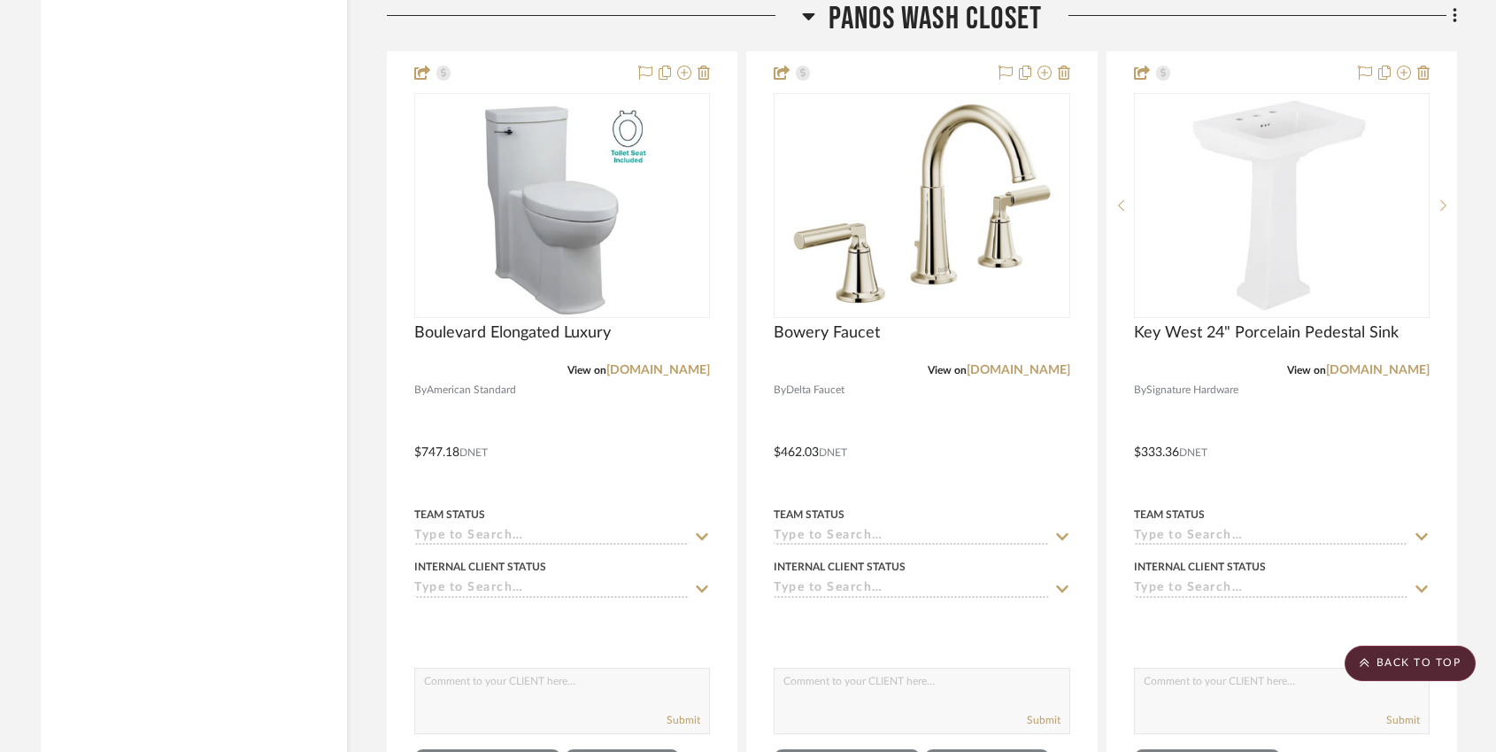
scroll to position [4421, 0]
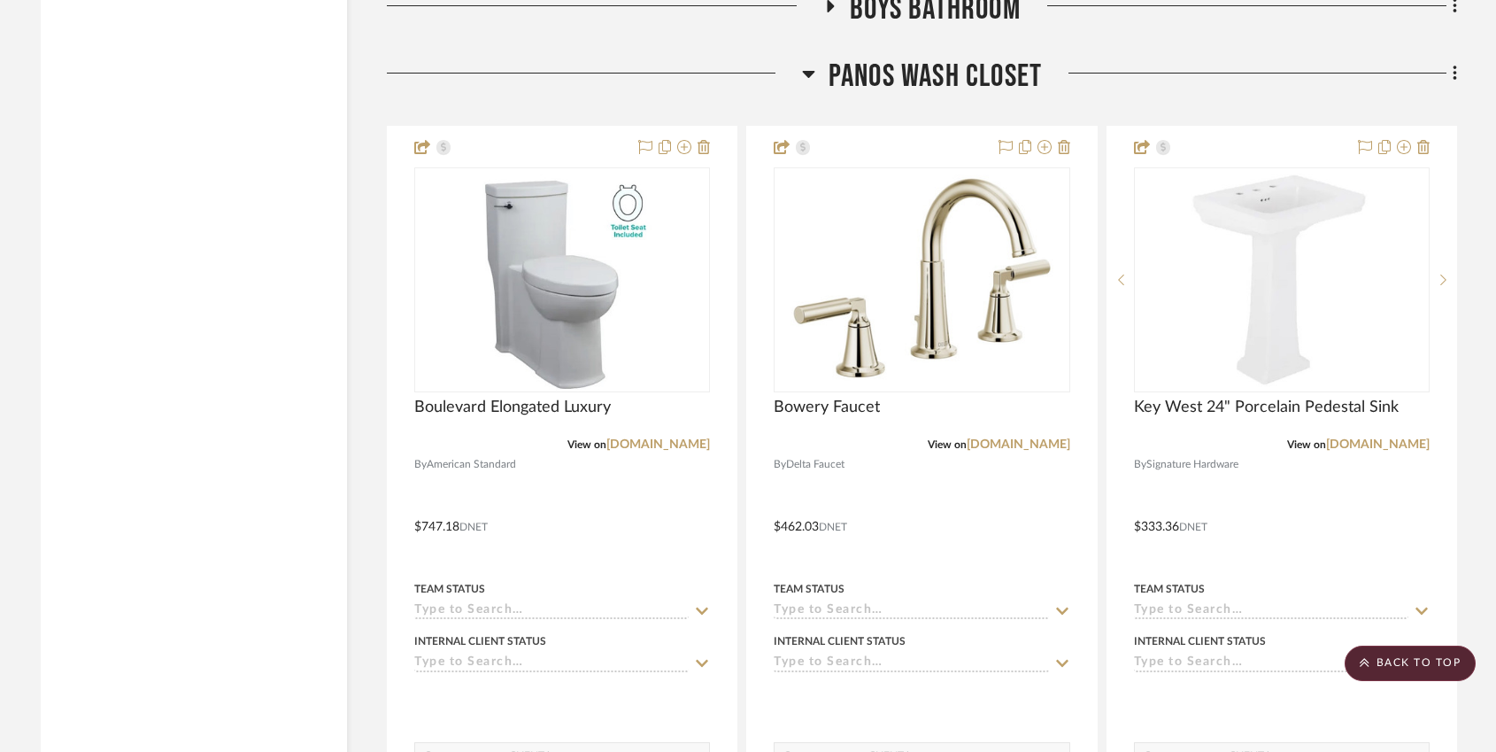
click at [806, 71] on icon at bounding box center [808, 74] width 12 height 7
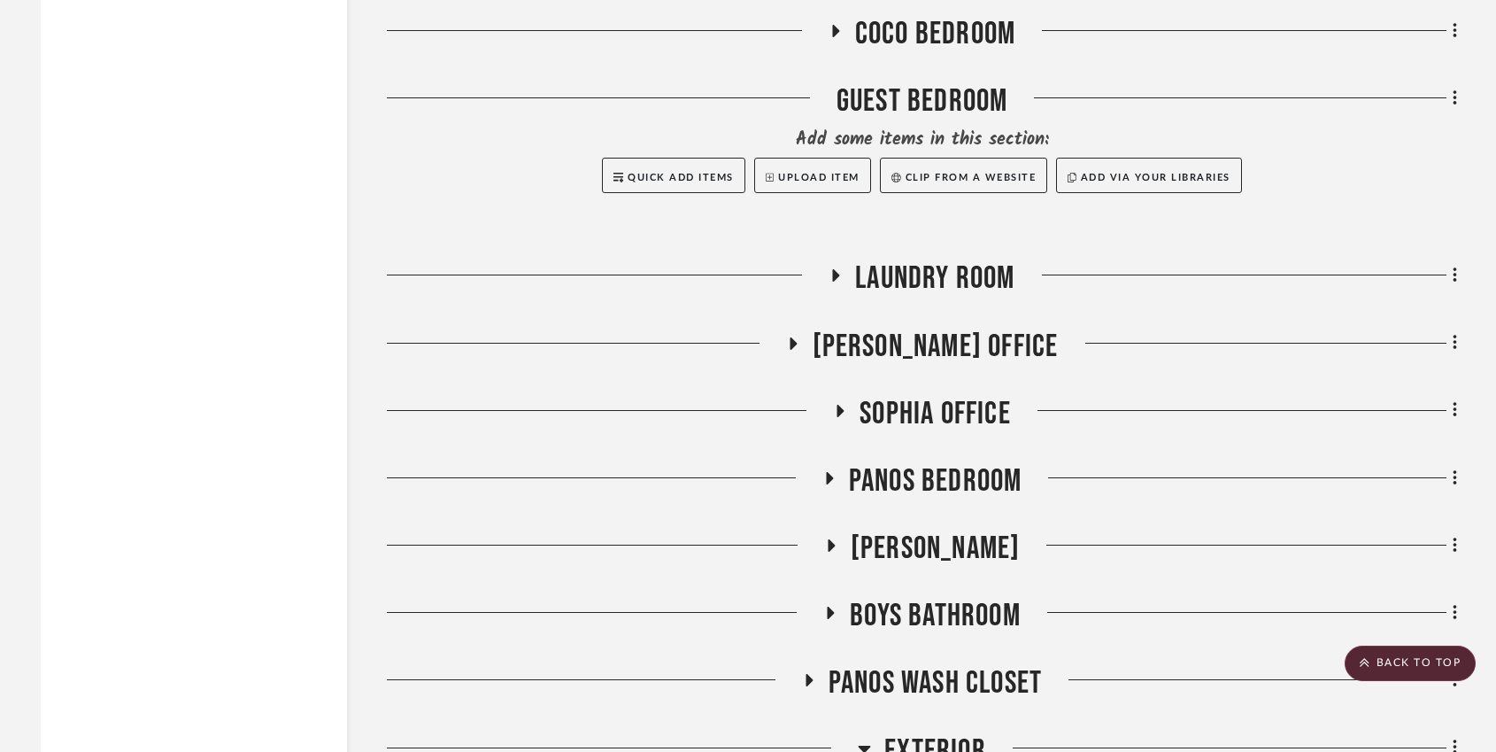
scroll to position [3812, 0]
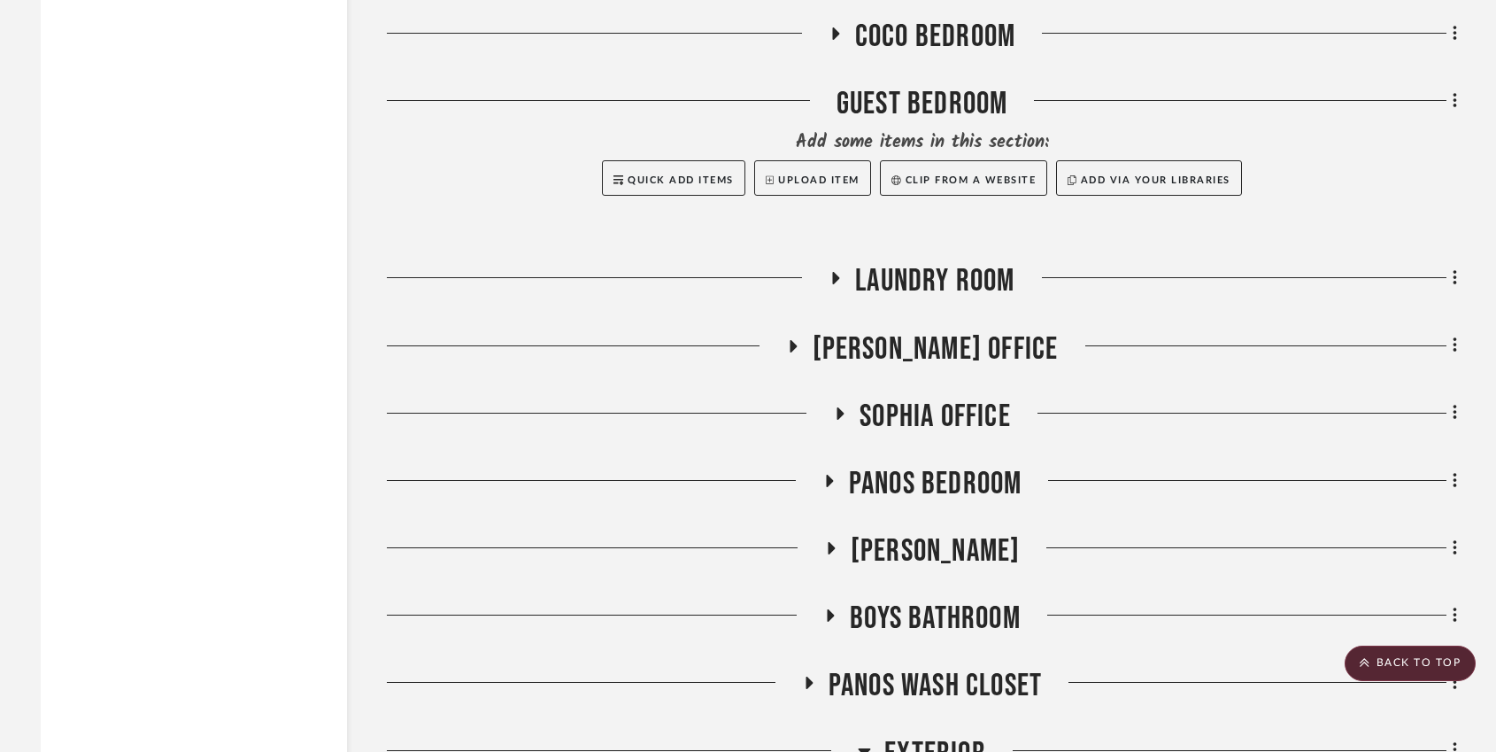
click at [840, 272] on icon at bounding box center [835, 278] width 21 height 13
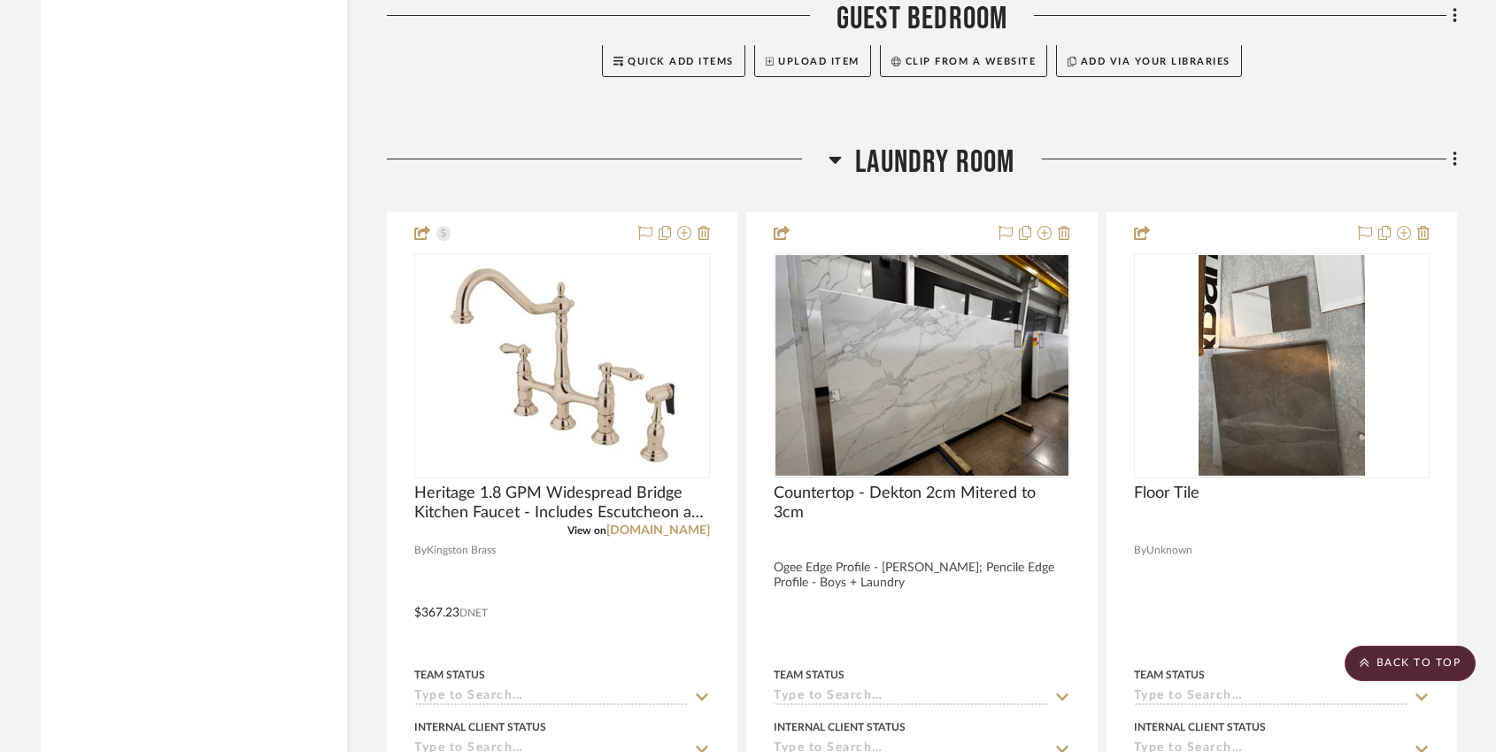
scroll to position [3931, 0]
click at [833, 156] on icon at bounding box center [835, 159] width 12 height 7
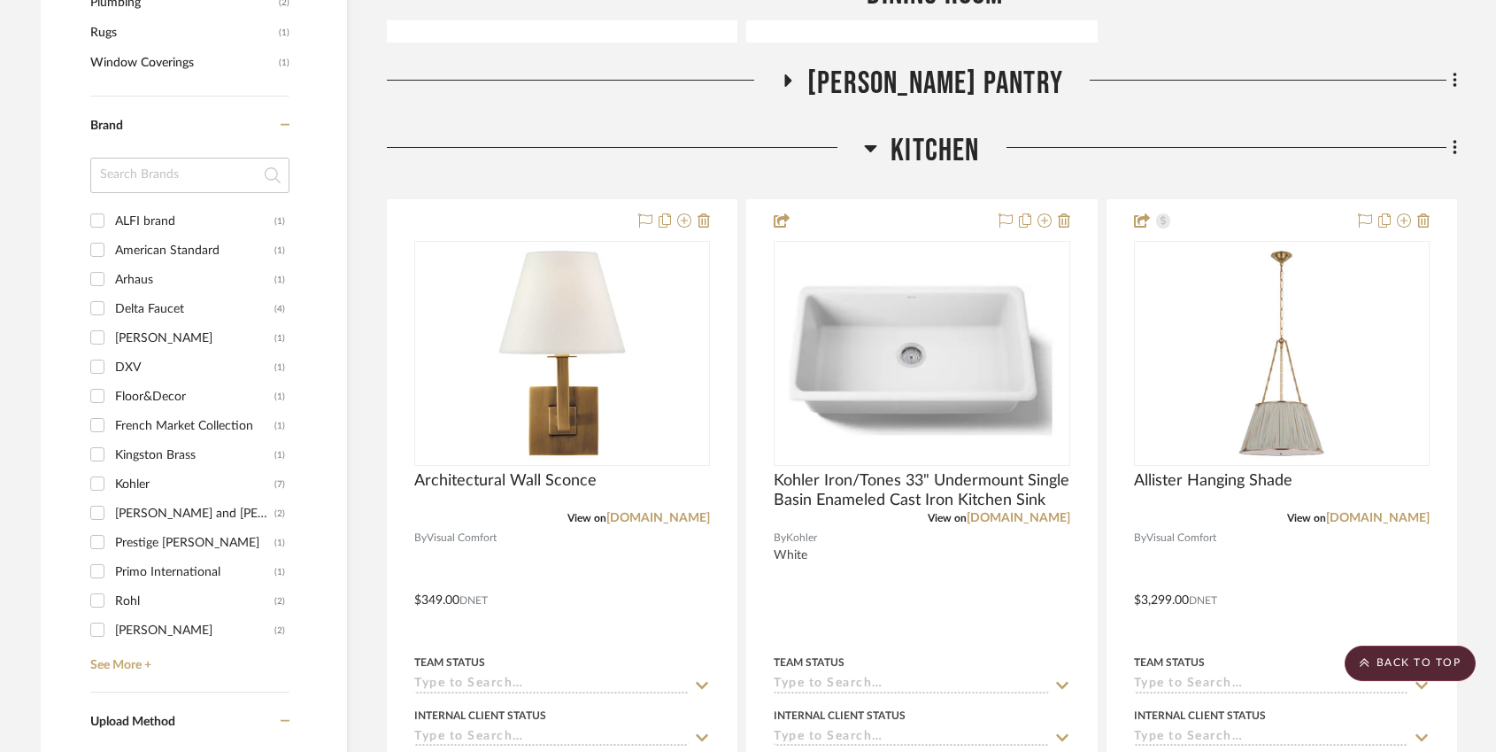
scroll to position [1514, 0]
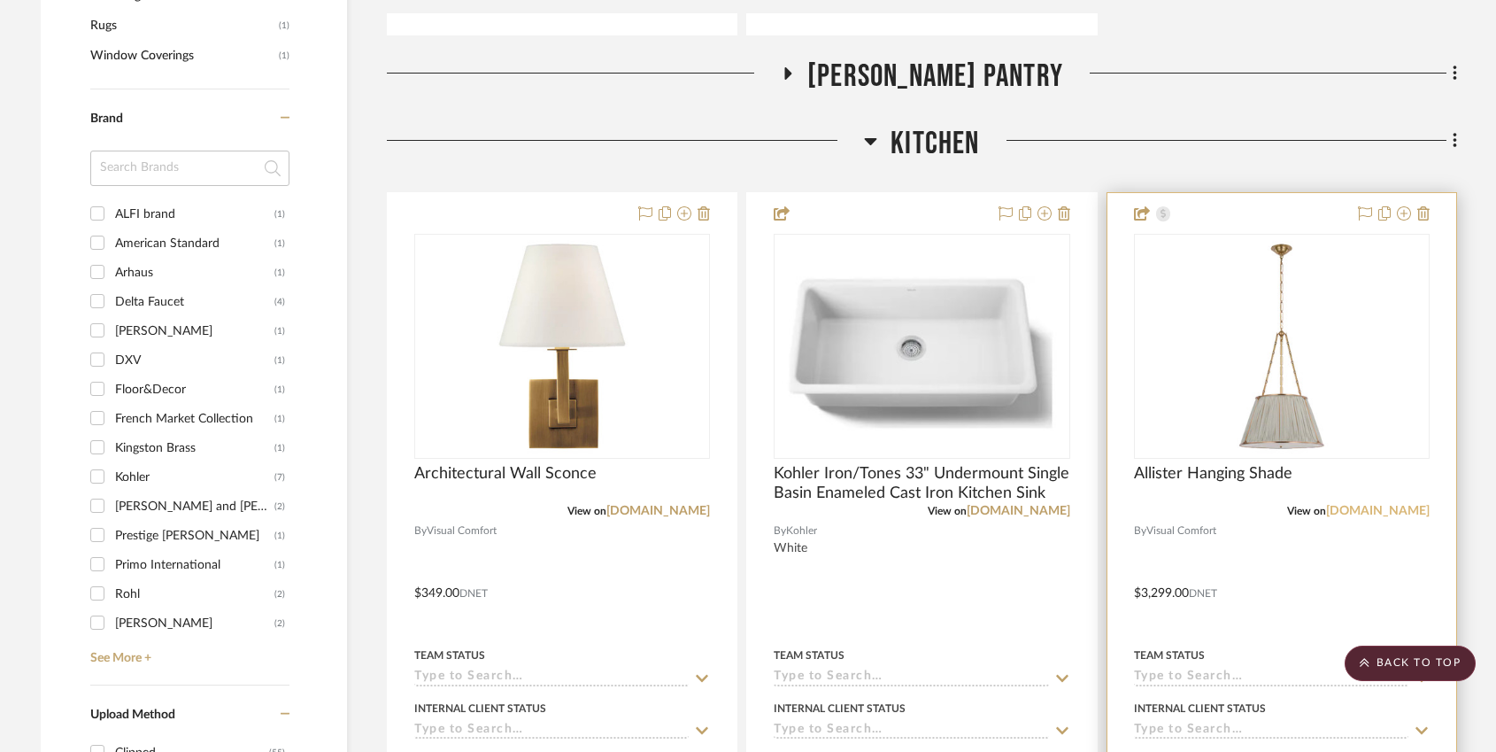
click at [1387, 505] on link "[DOMAIN_NAME]" at bounding box center [1378, 511] width 104 height 12
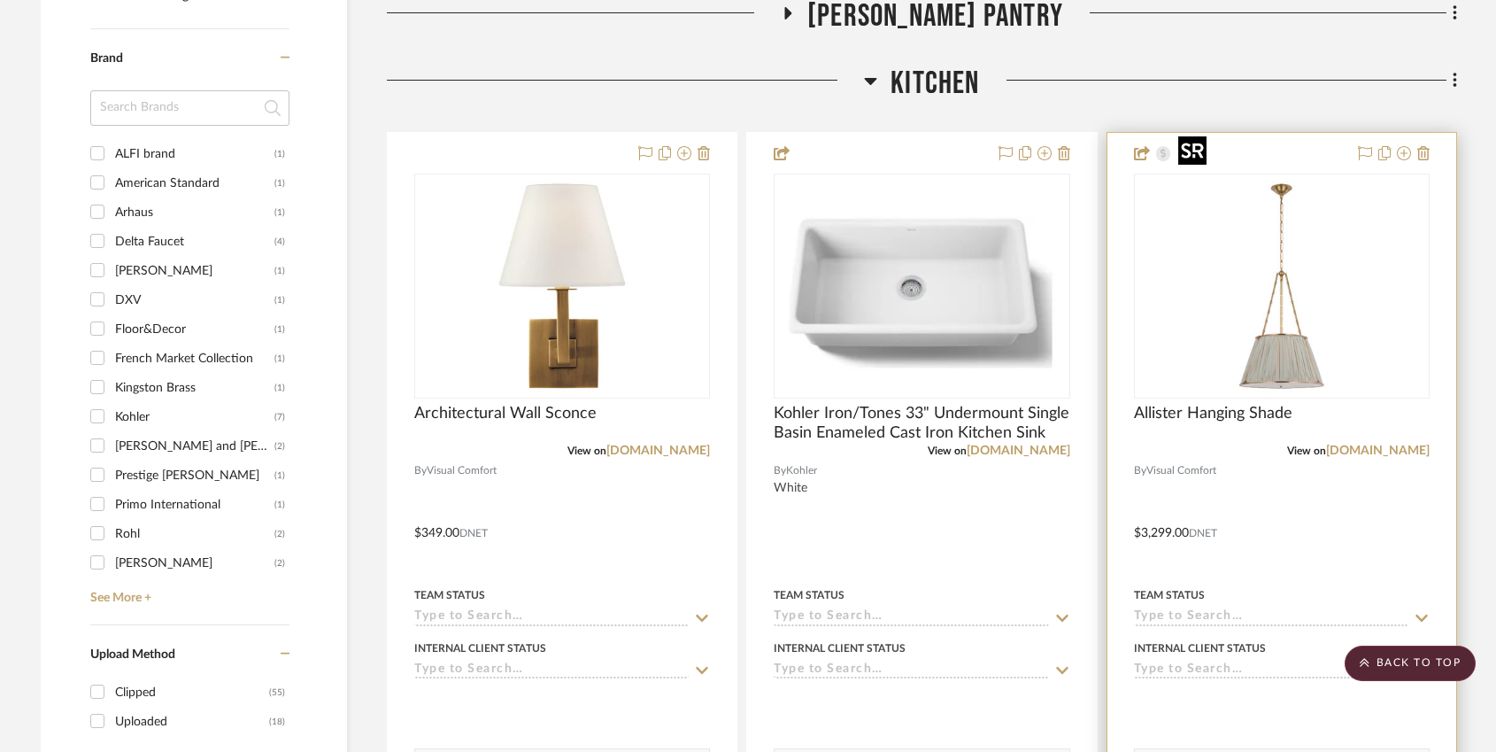
scroll to position [1593, 0]
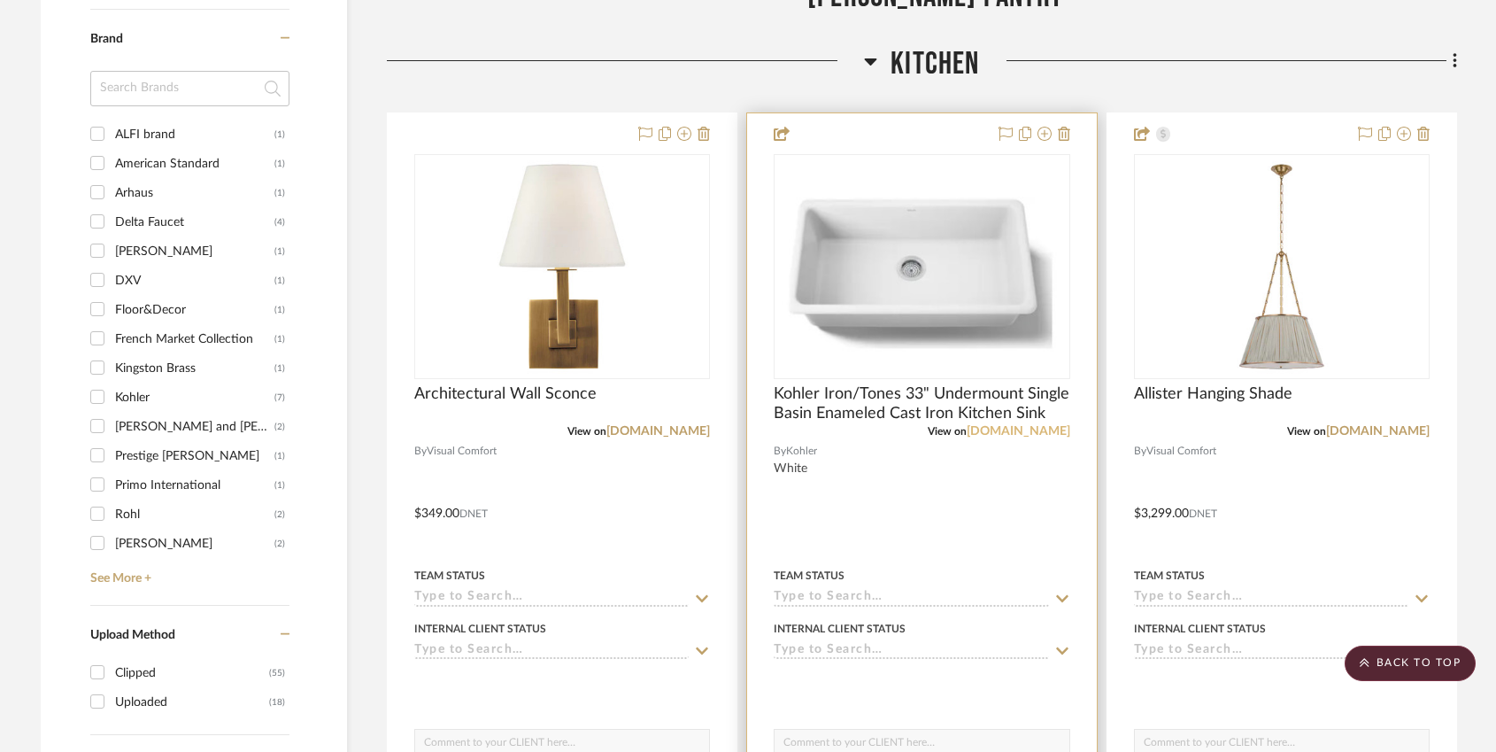
click at [988, 425] on link "[DOMAIN_NAME]" at bounding box center [1019, 431] width 104 height 12
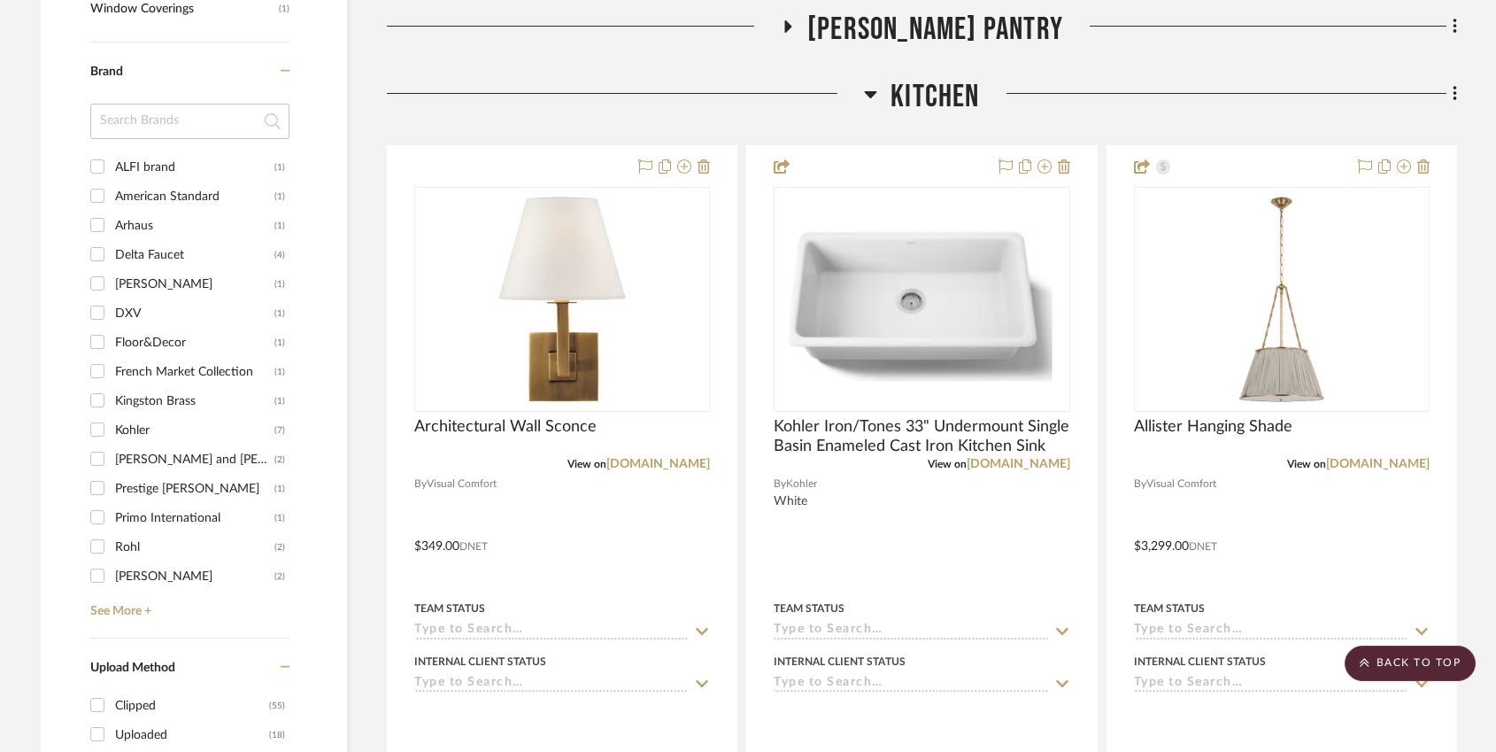
scroll to position [1547, 0]
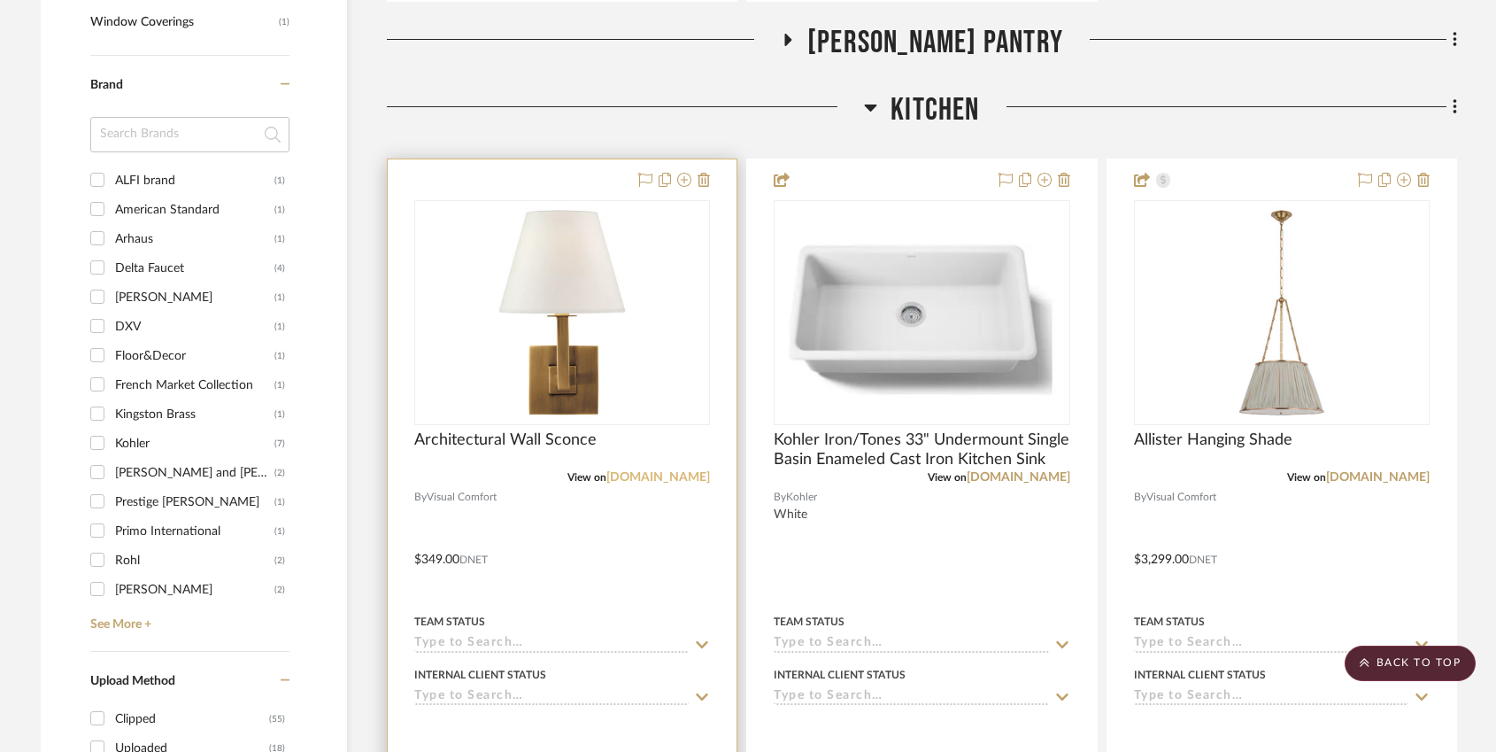
click at [671, 471] on link "[DOMAIN_NAME]" at bounding box center [658, 477] width 104 height 12
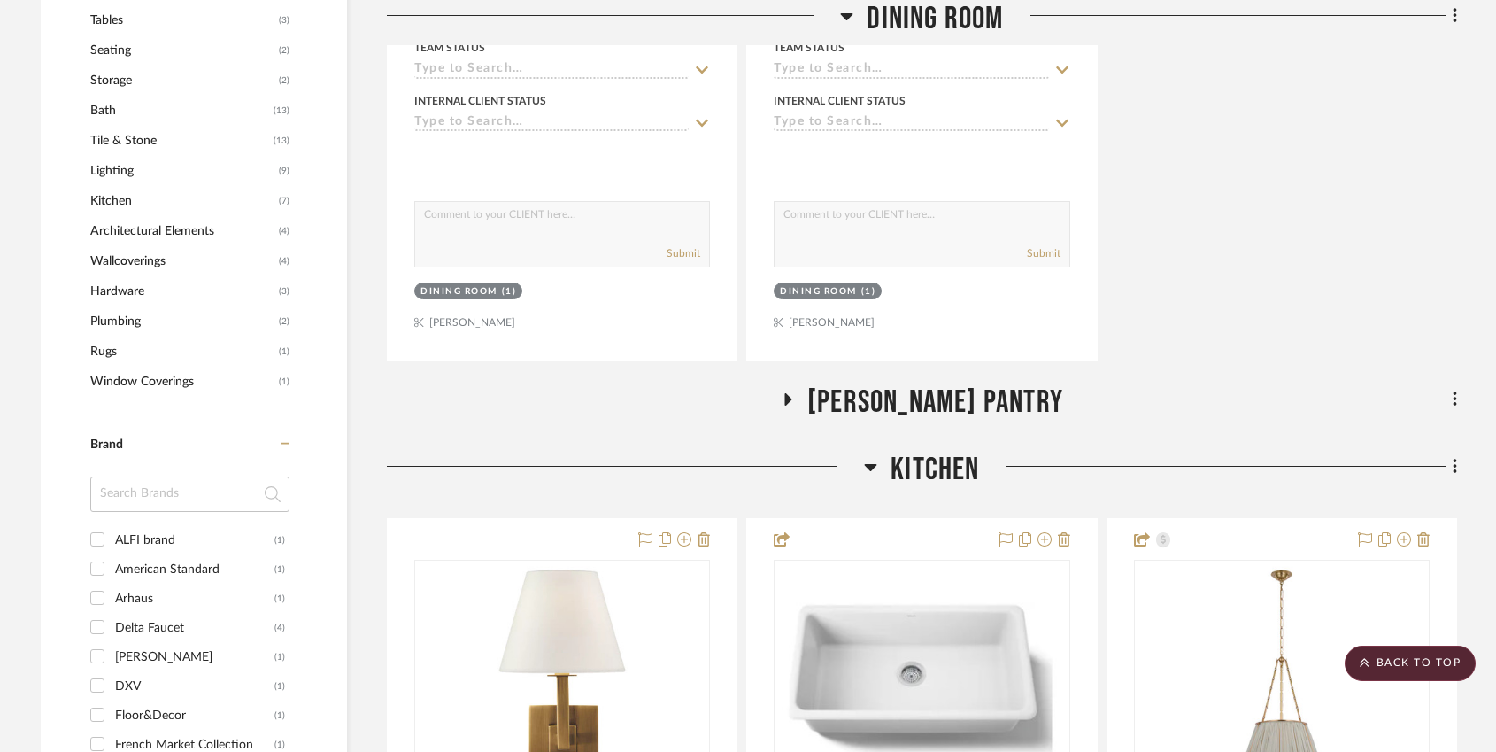
scroll to position [1187, 0]
click at [798, 394] on icon at bounding box center [787, 400] width 21 height 13
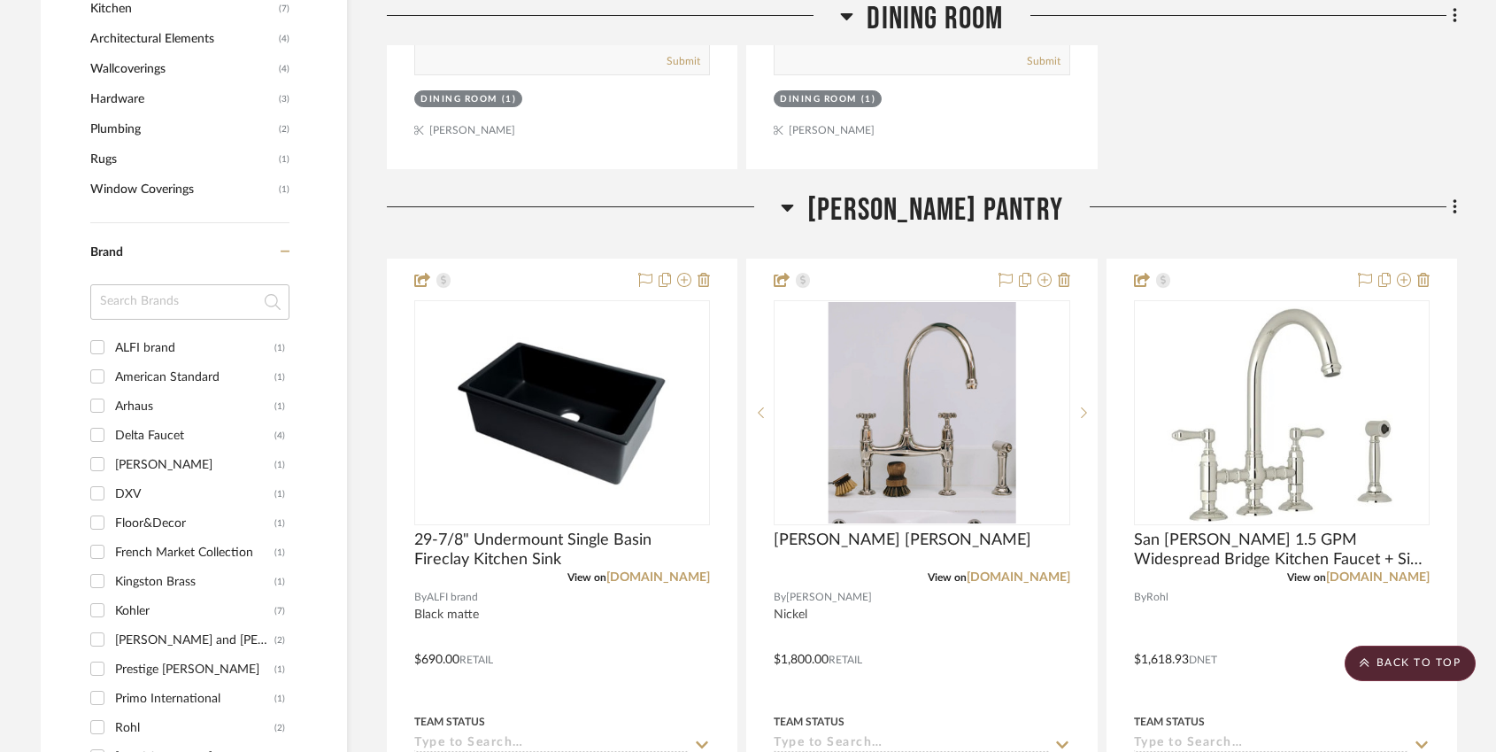
scroll to position [1383, 0]
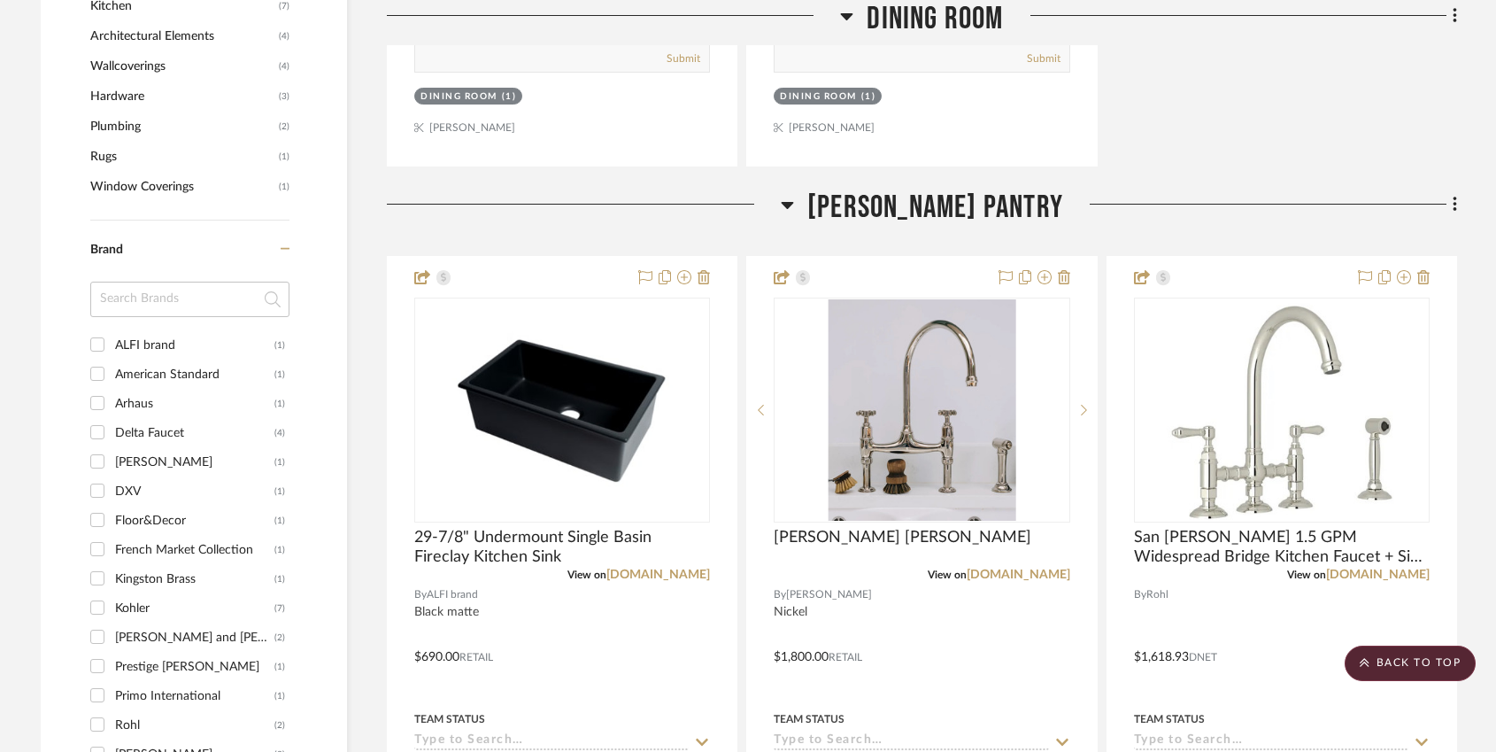
click at [794, 202] on icon at bounding box center [788, 205] width 12 height 7
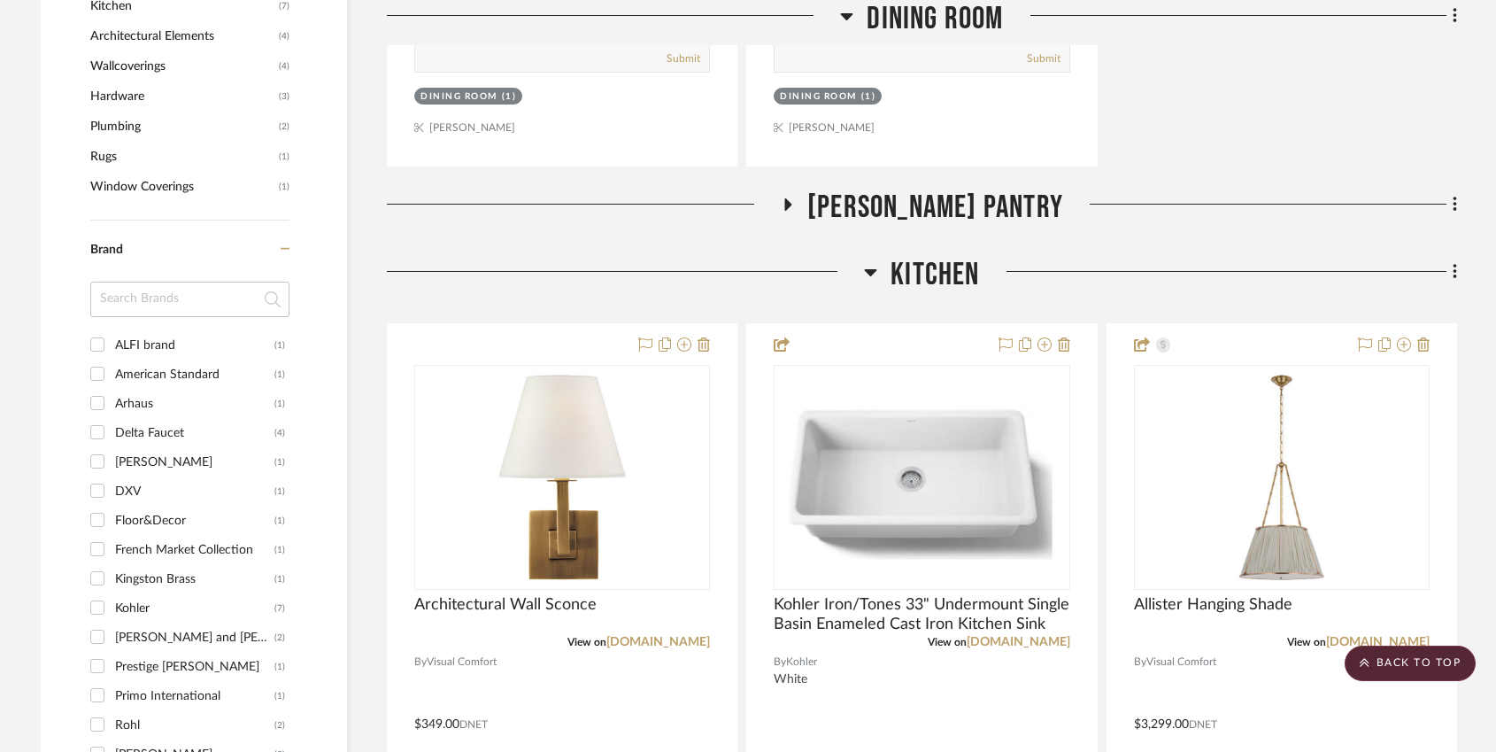
click at [868, 261] on icon at bounding box center [870, 271] width 13 height 21
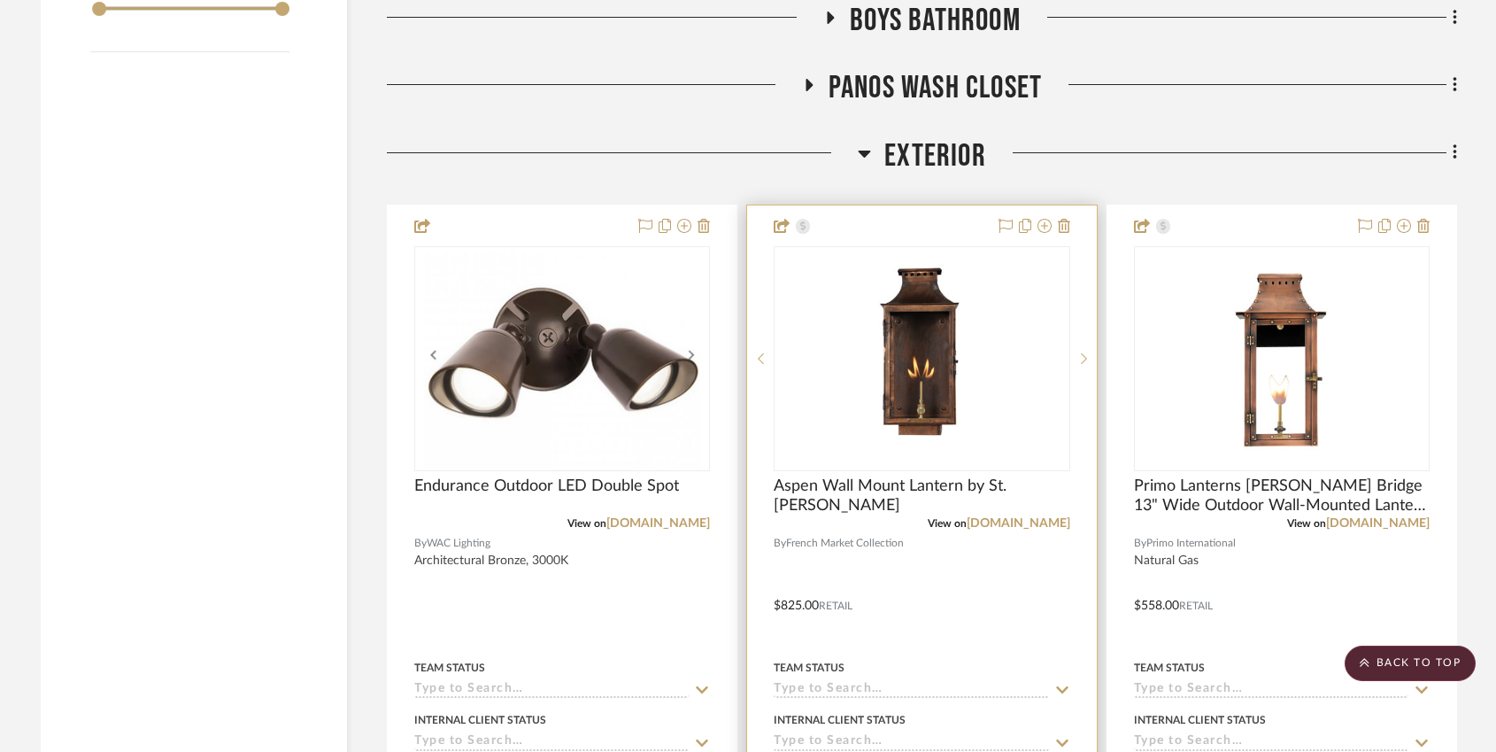
scroll to position [2827, 0]
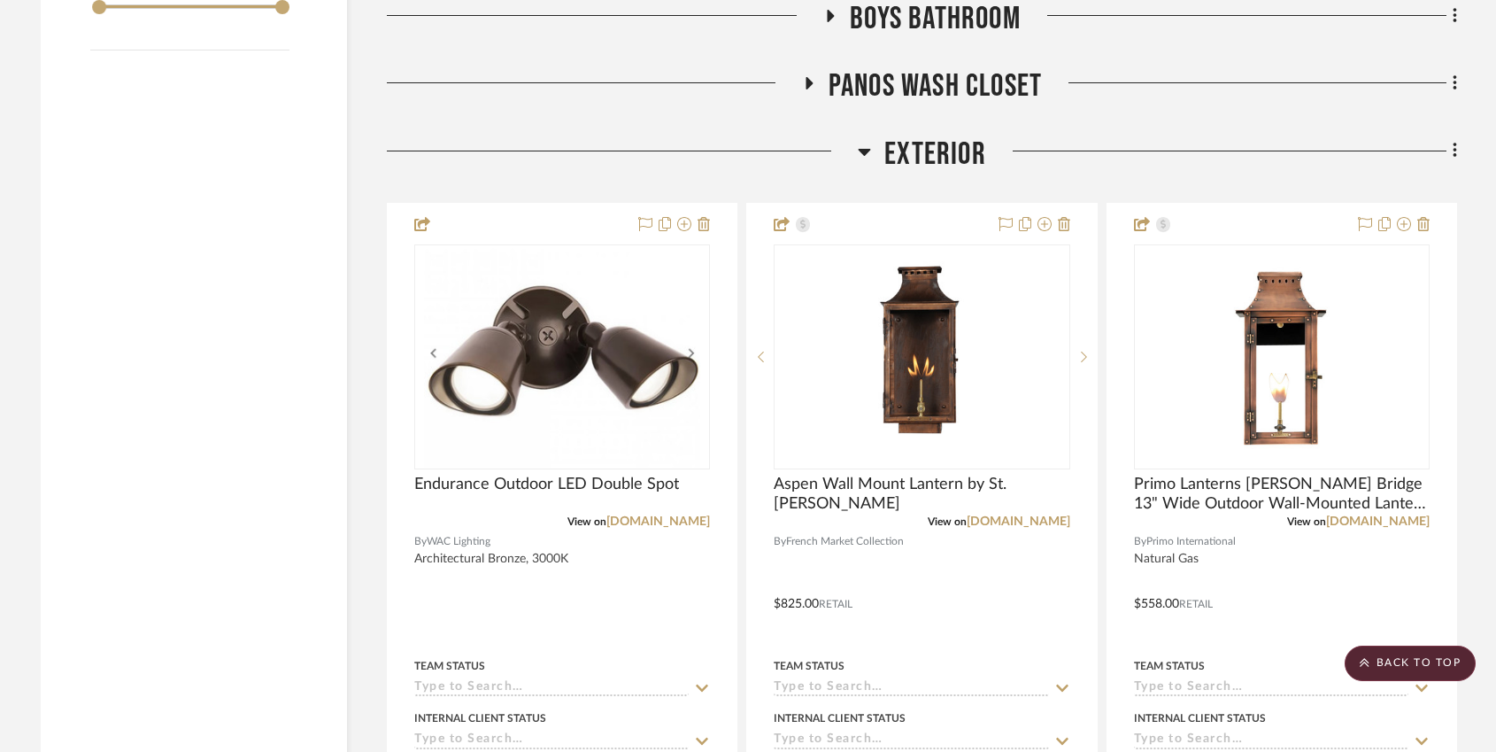
click at [860, 141] on icon at bounding box center [864, 151] width 13 height 21
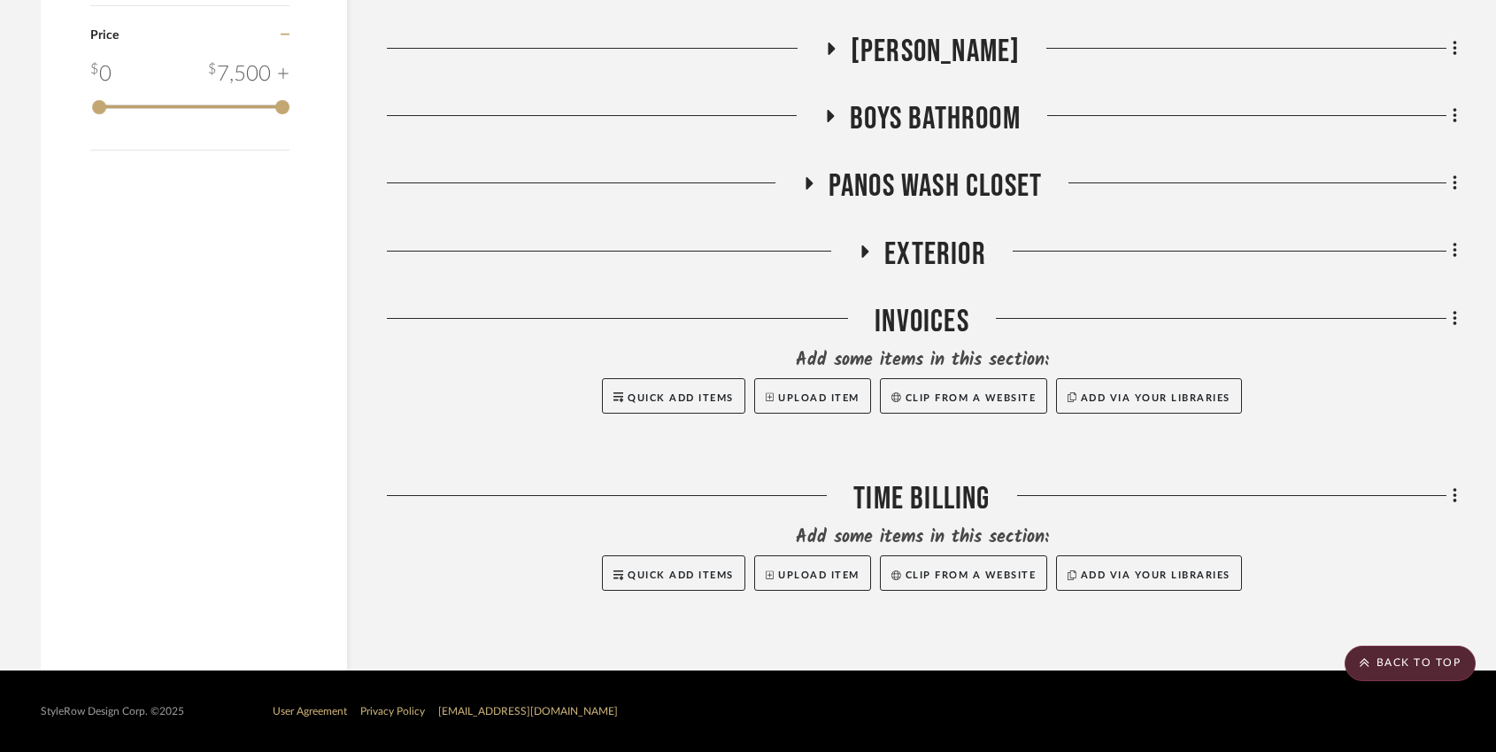
scroll to position [2681, 0]
